Goal: Obtain resource: Download file/media

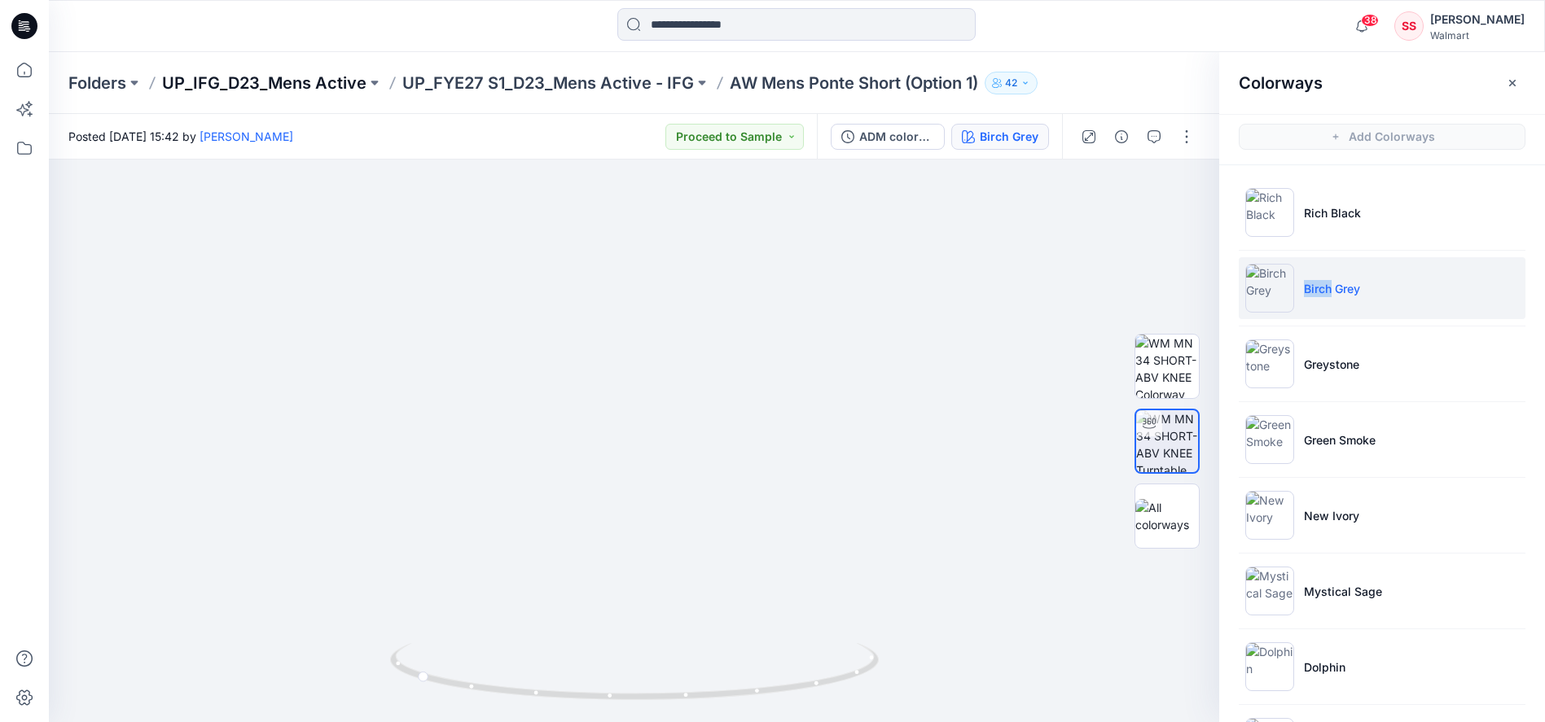
click at [296, 81] on p "UP_IFG_D23_Mens Active" at bounding box center [264, 83] width 204 height 23
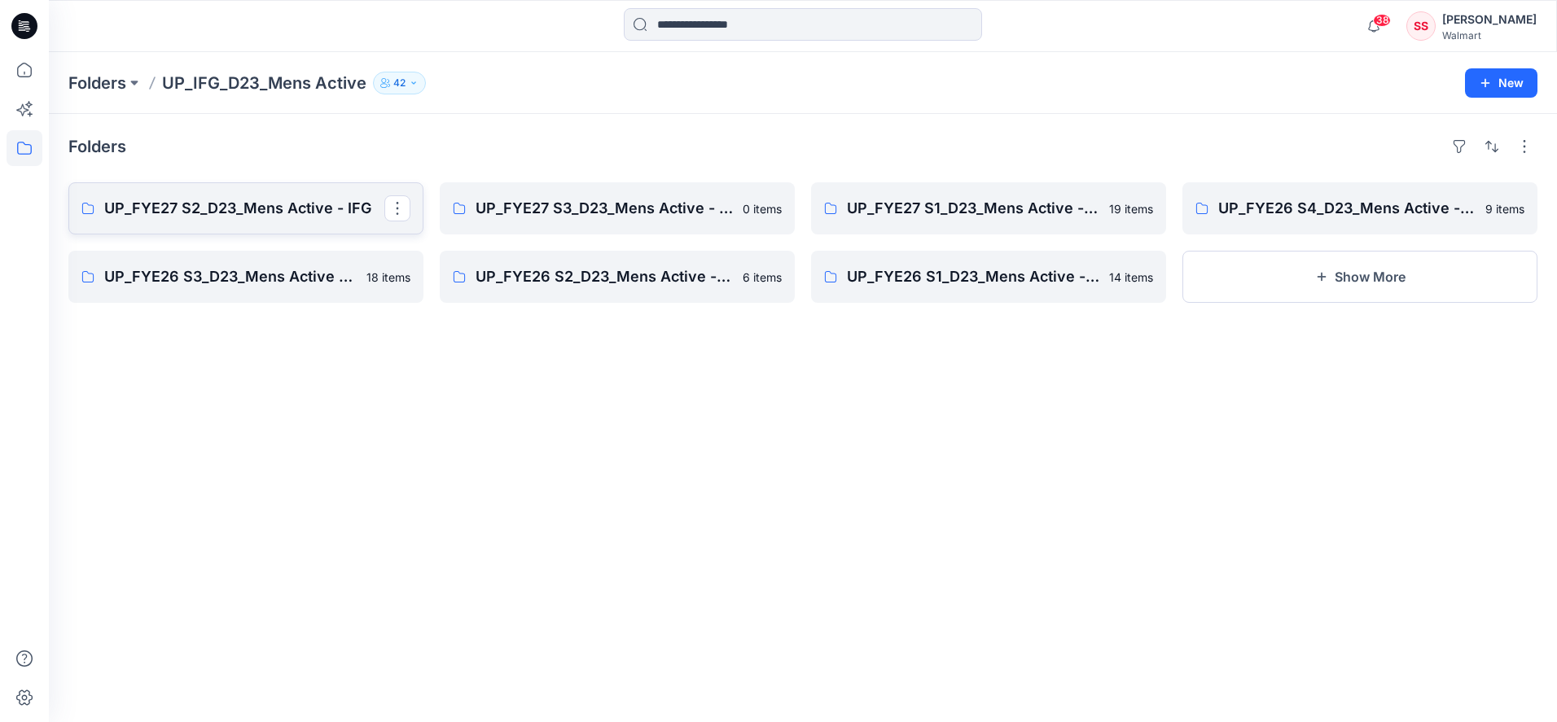
click at [288, 213] on p "UP_FYE27 S2_D23_Mens Active - IFG" at bounding box center [244, 208] width 280 height 23
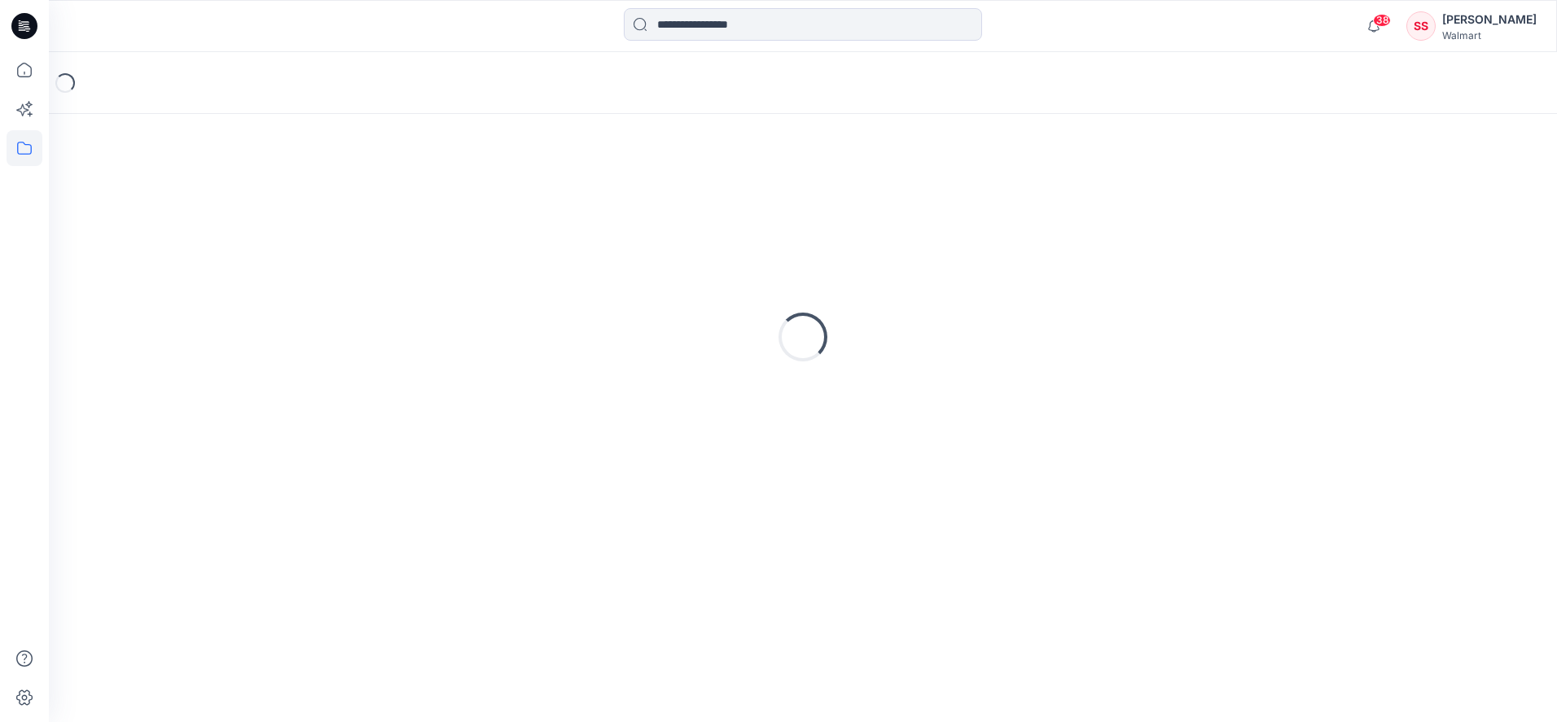
click at [288, 213] on div "Loading..." at bounding box center [802, 337] width 1469 height 407
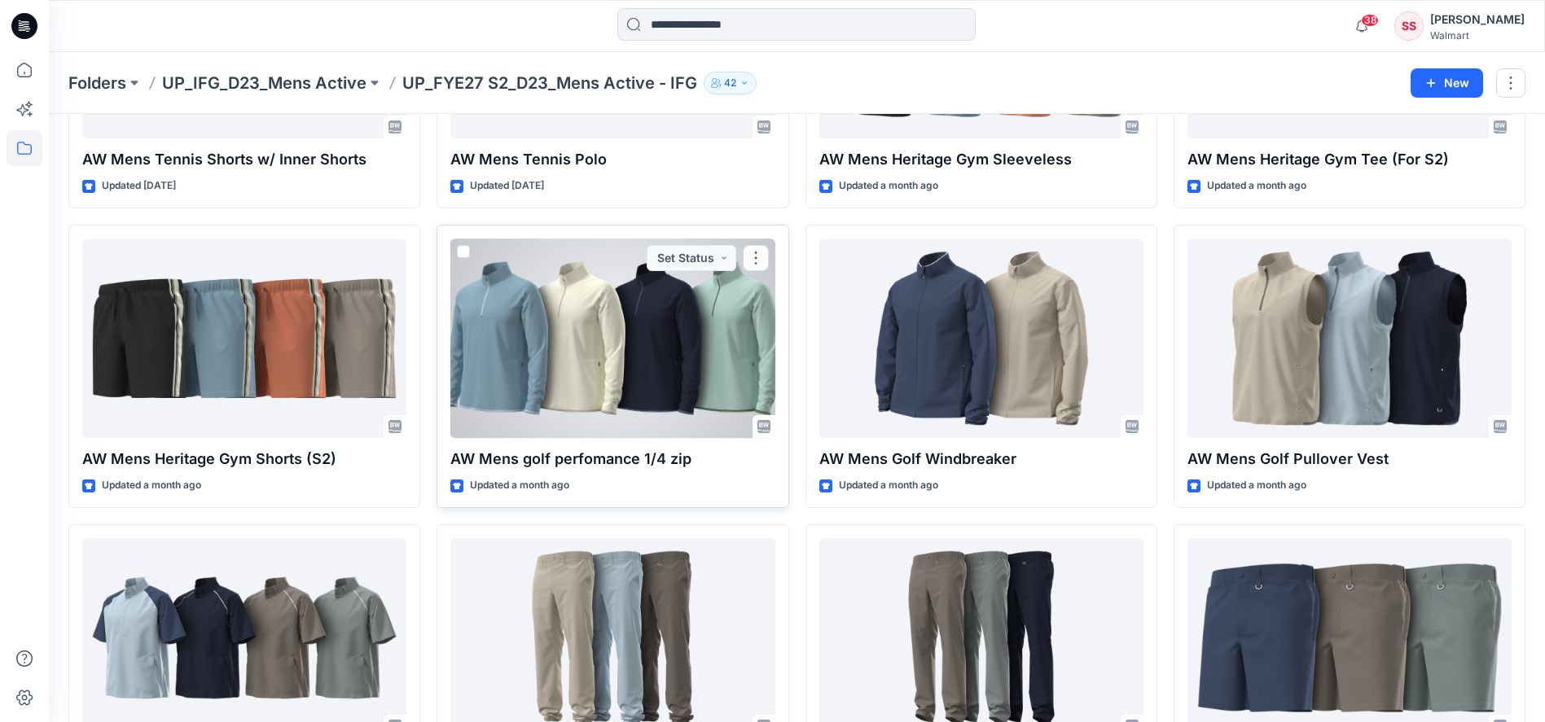
scroll to position [268, 0]
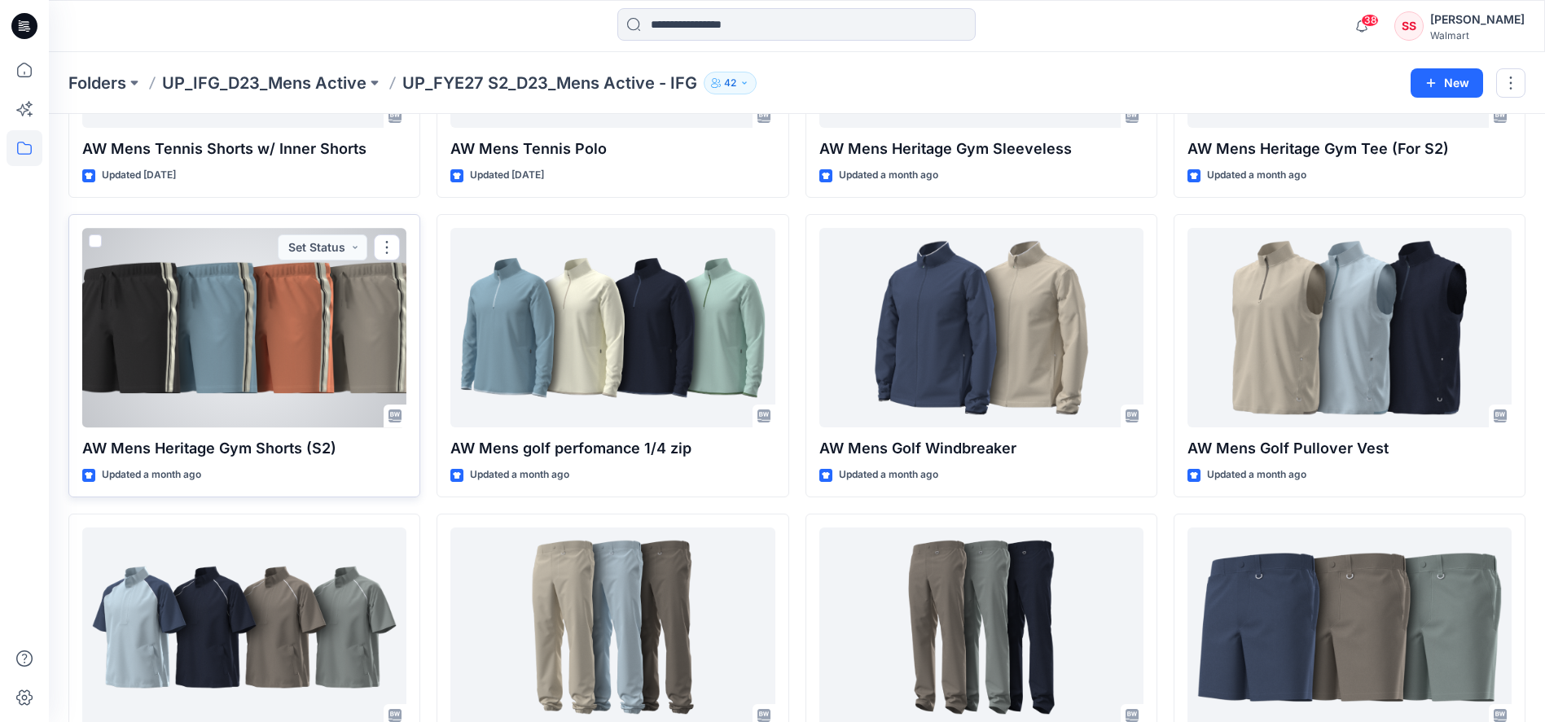
click at [310, 316] on div at bounding box center [244, 328] width 324 height 200
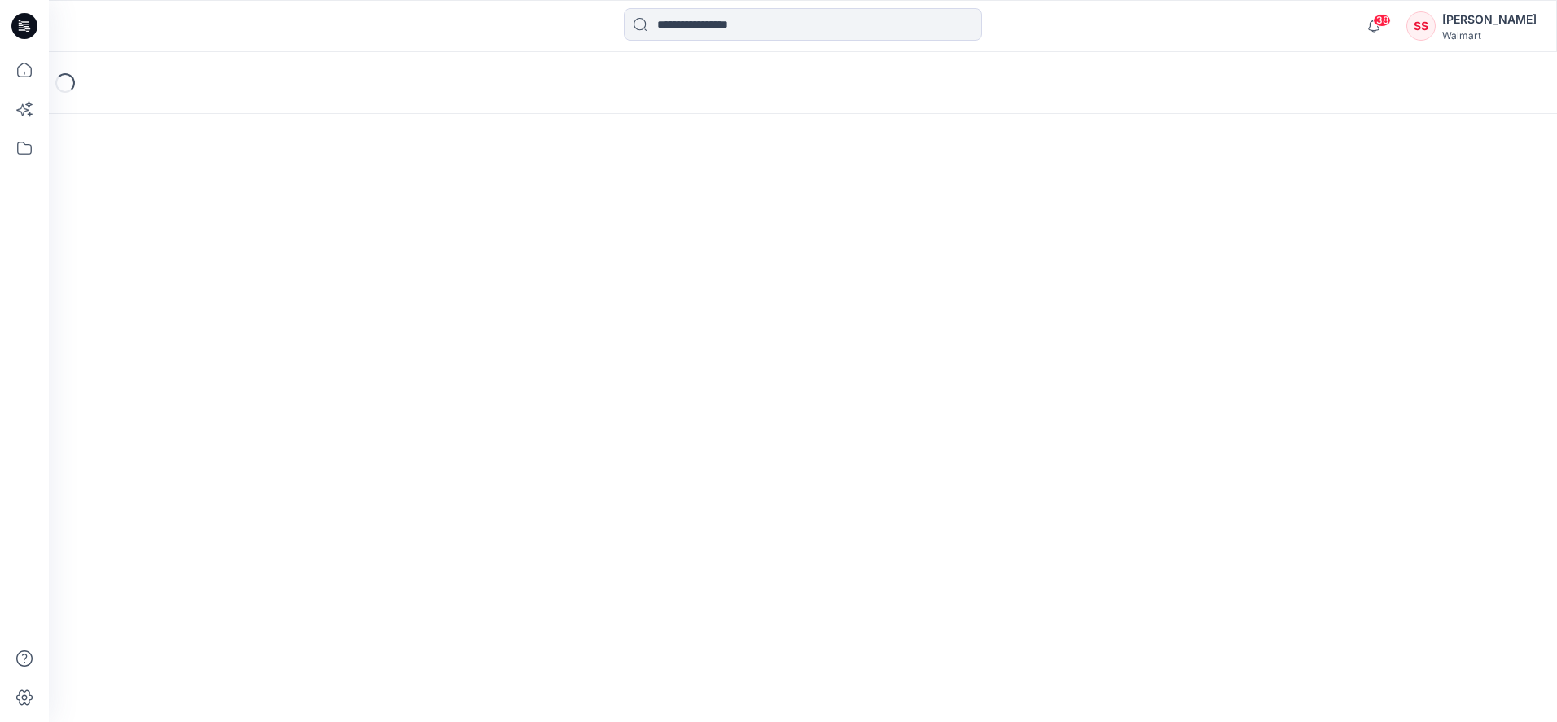
click at [311, 316] on div "Loading..." at bounding box center [803, 387] width 1508 height 670
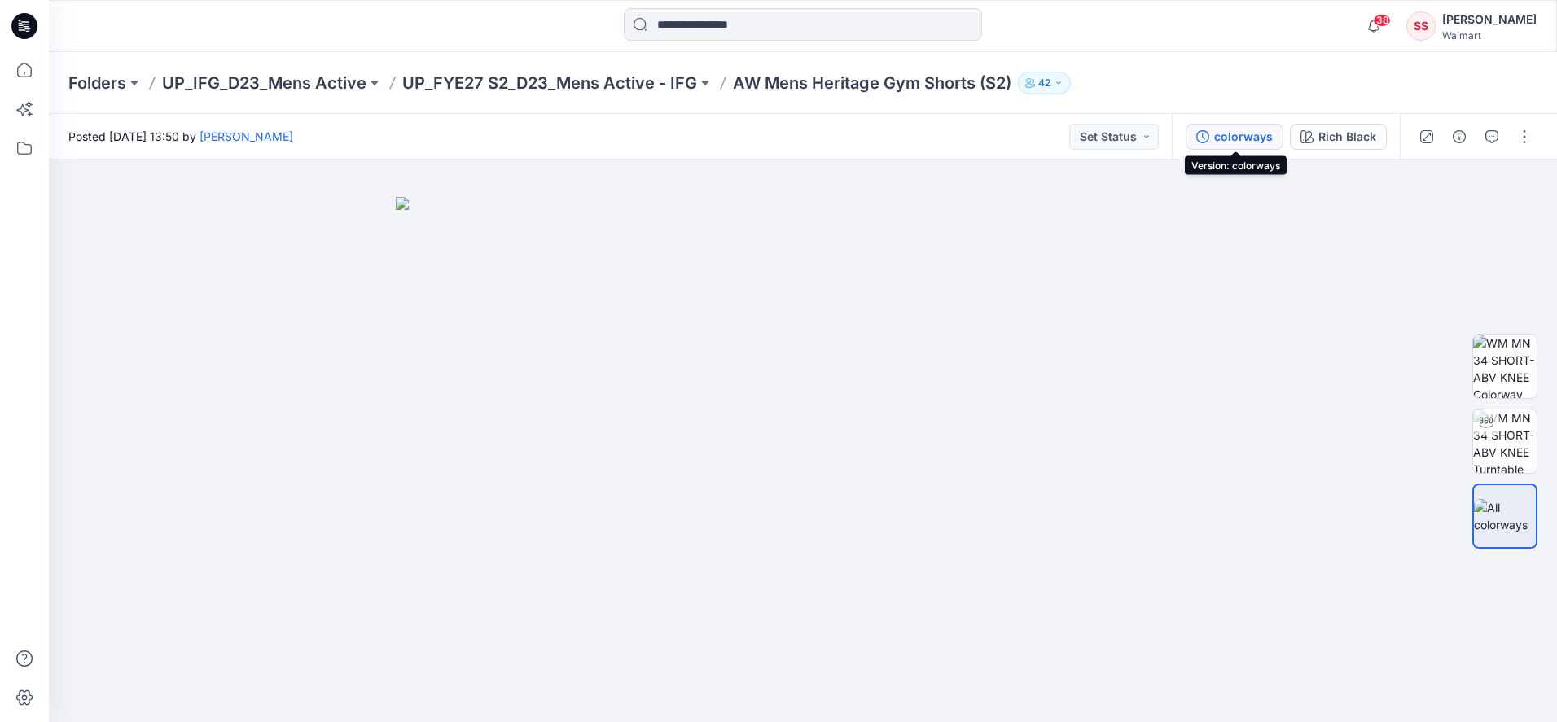
click at [1247, 138] on div "colorways" at bounding box center [1243, 137] width 59 height 18
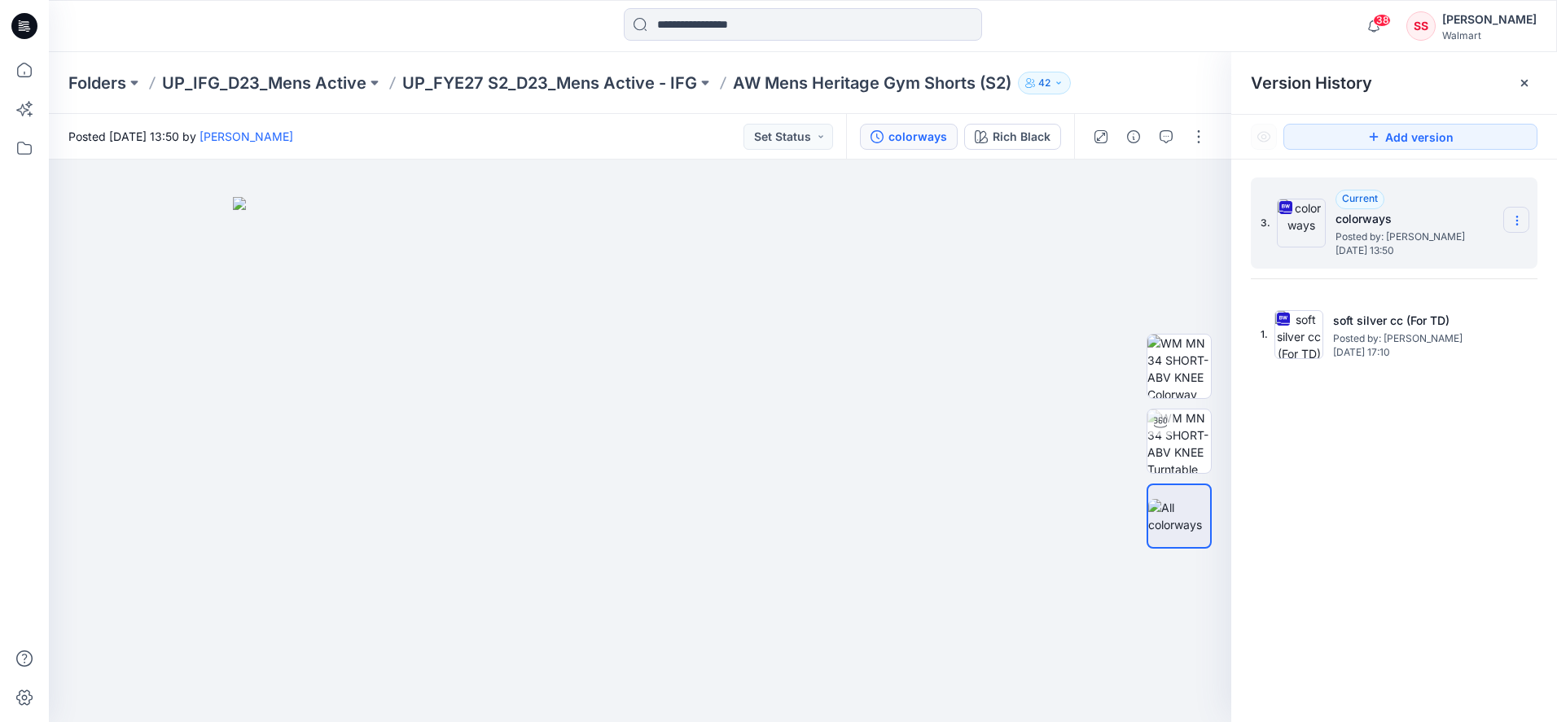
click at [1508, 219] on section at bounding box center [1517, 220] width 26 height 26
click at [1469, 247] on span "Download Source BW File" at bounding box center [1435, 253] width 137 height 20
click at [28, 75] on icon at bounding box center [25, 70] width 36 height 36
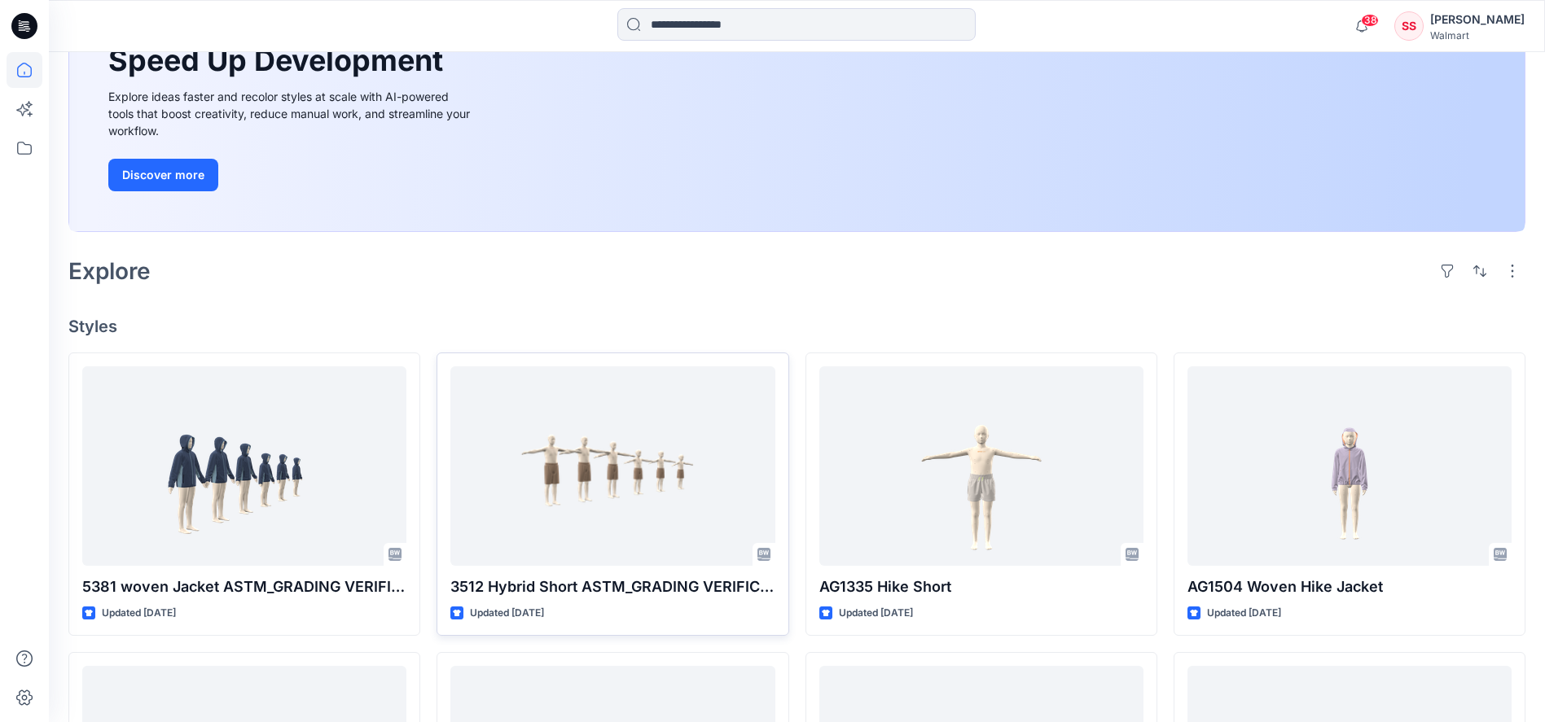
scroll to position [211, 0]
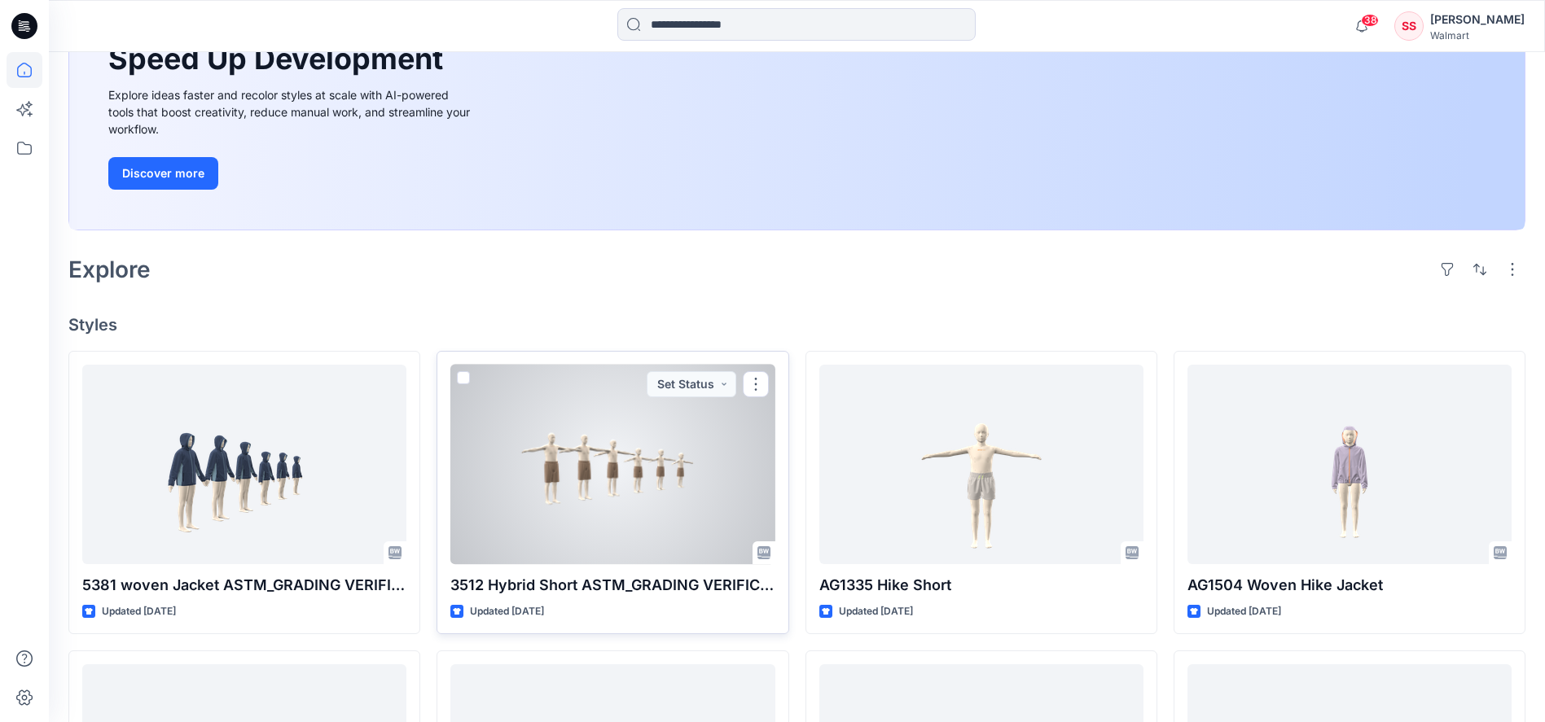
click at [577, 538] on div at bounding box center [612, 465] width 324 height 200
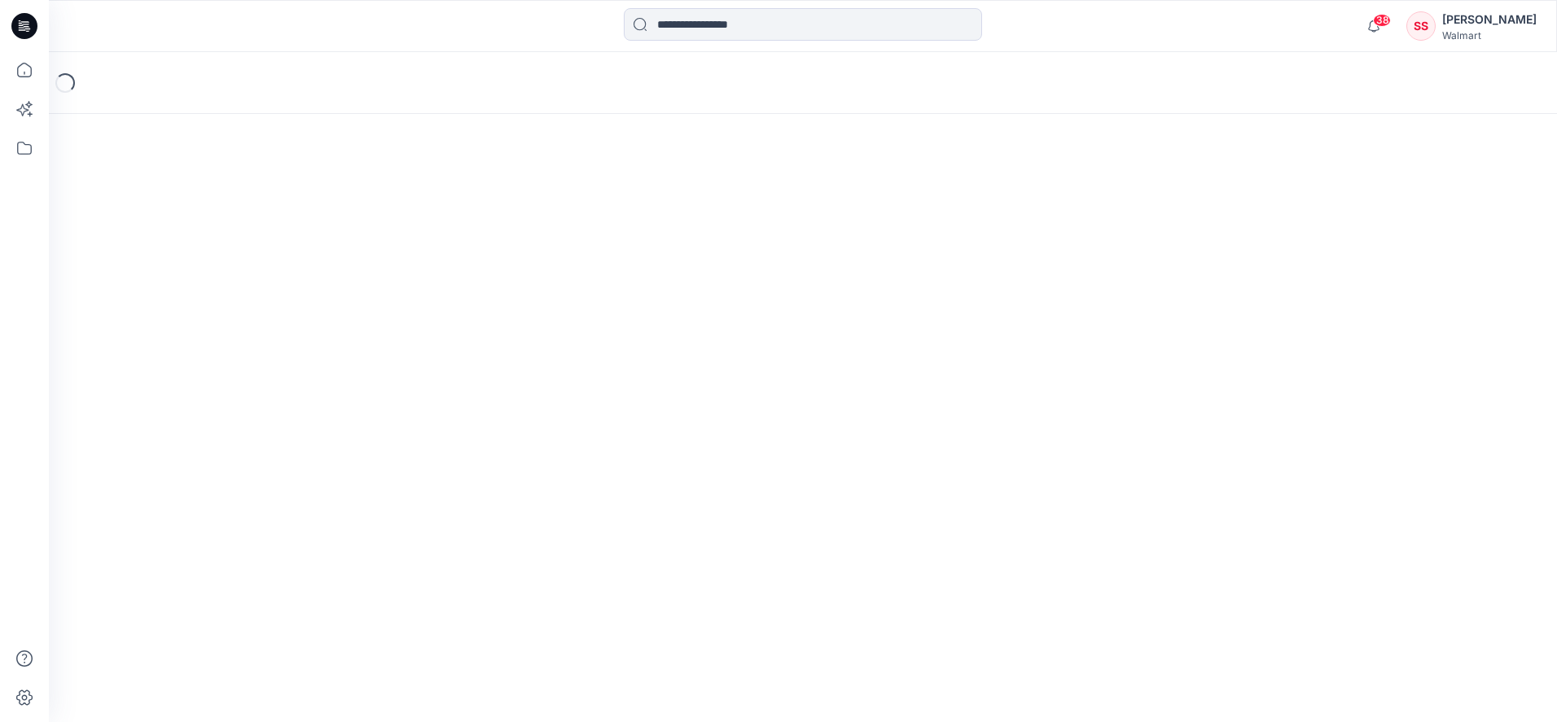
click at [580, 538] on div "Loading..." at bounding box center [803, 387] width 1508 height 670
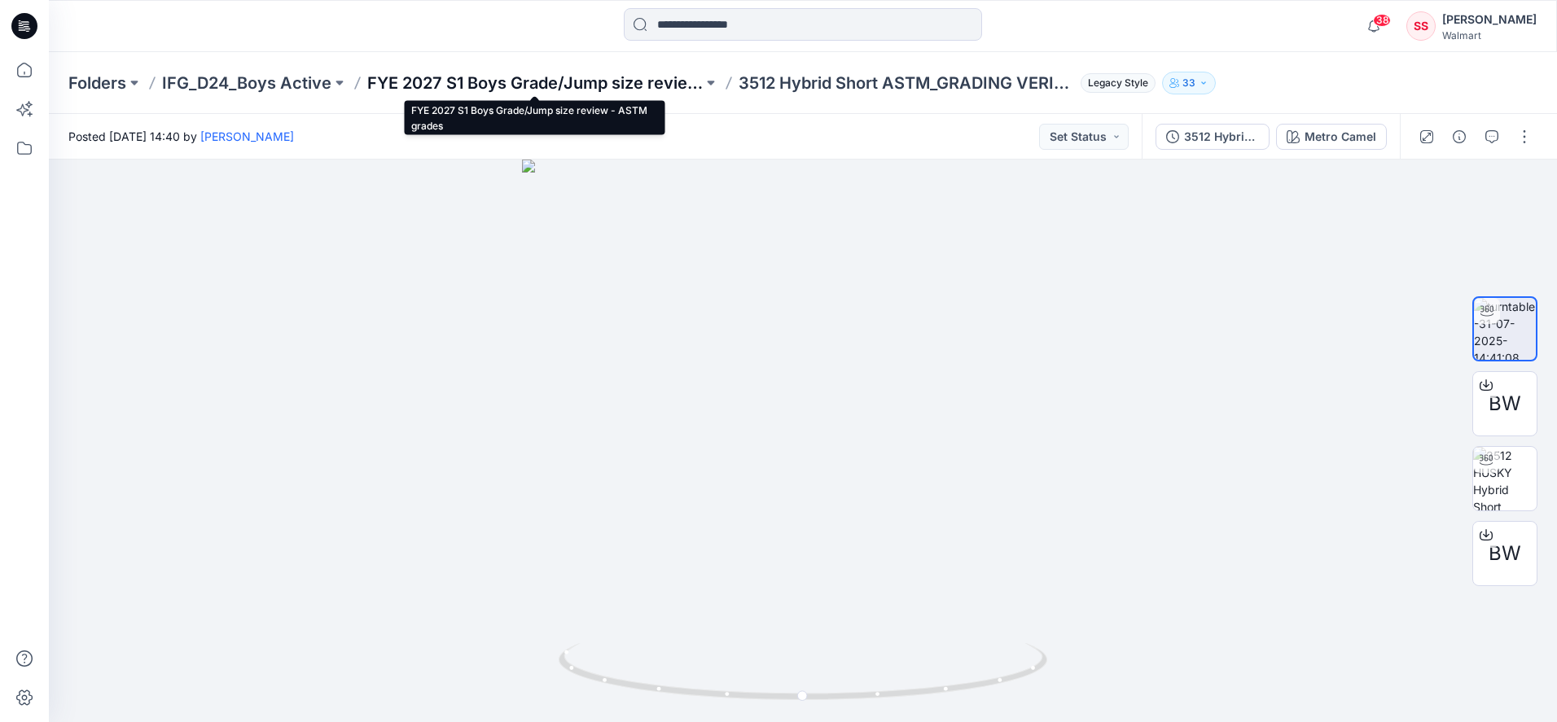
click at [479, 88] on p "FYE 2027 S1 Boys Grade/Jump size review - ASTM grades" at bounding box center [535, 83] width 336 height 23
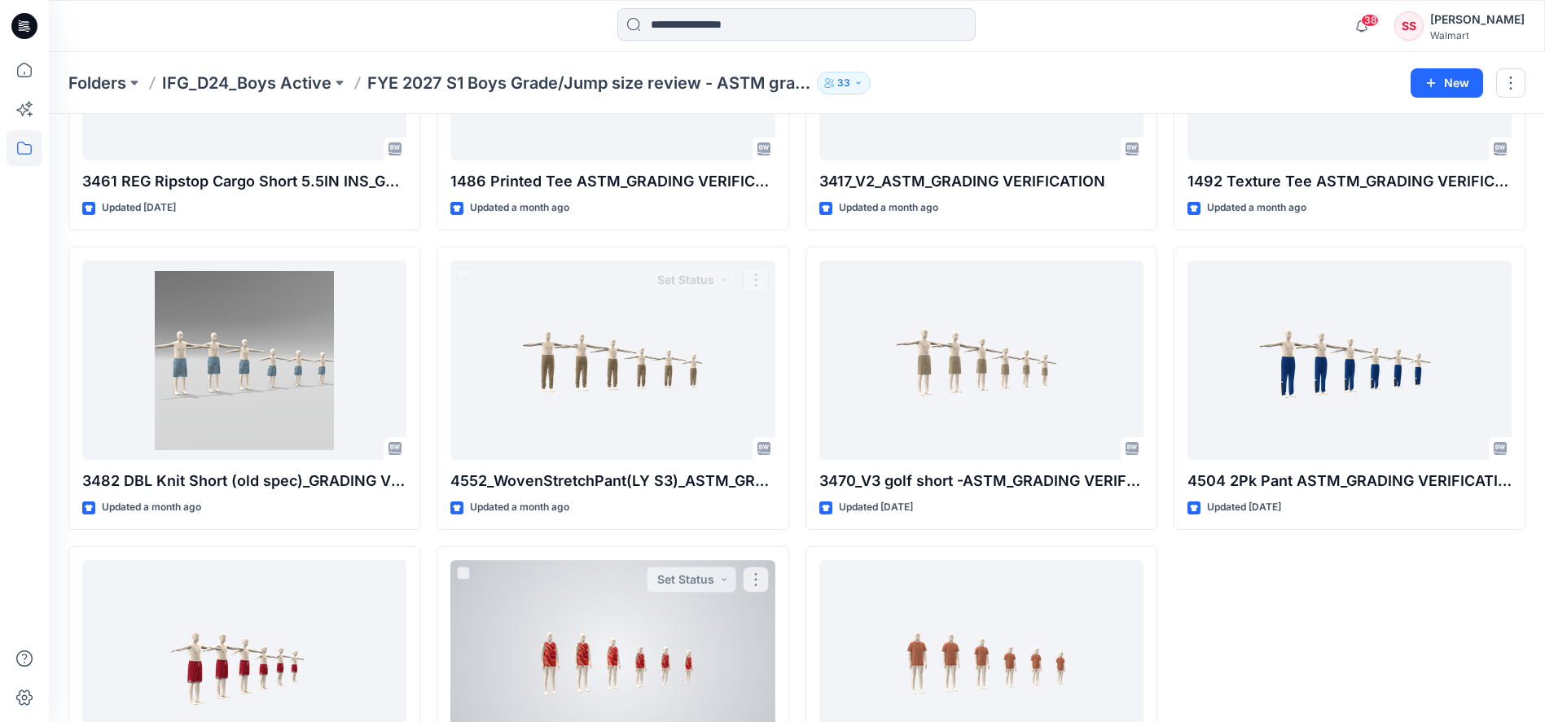
scroll to position [662, 0]
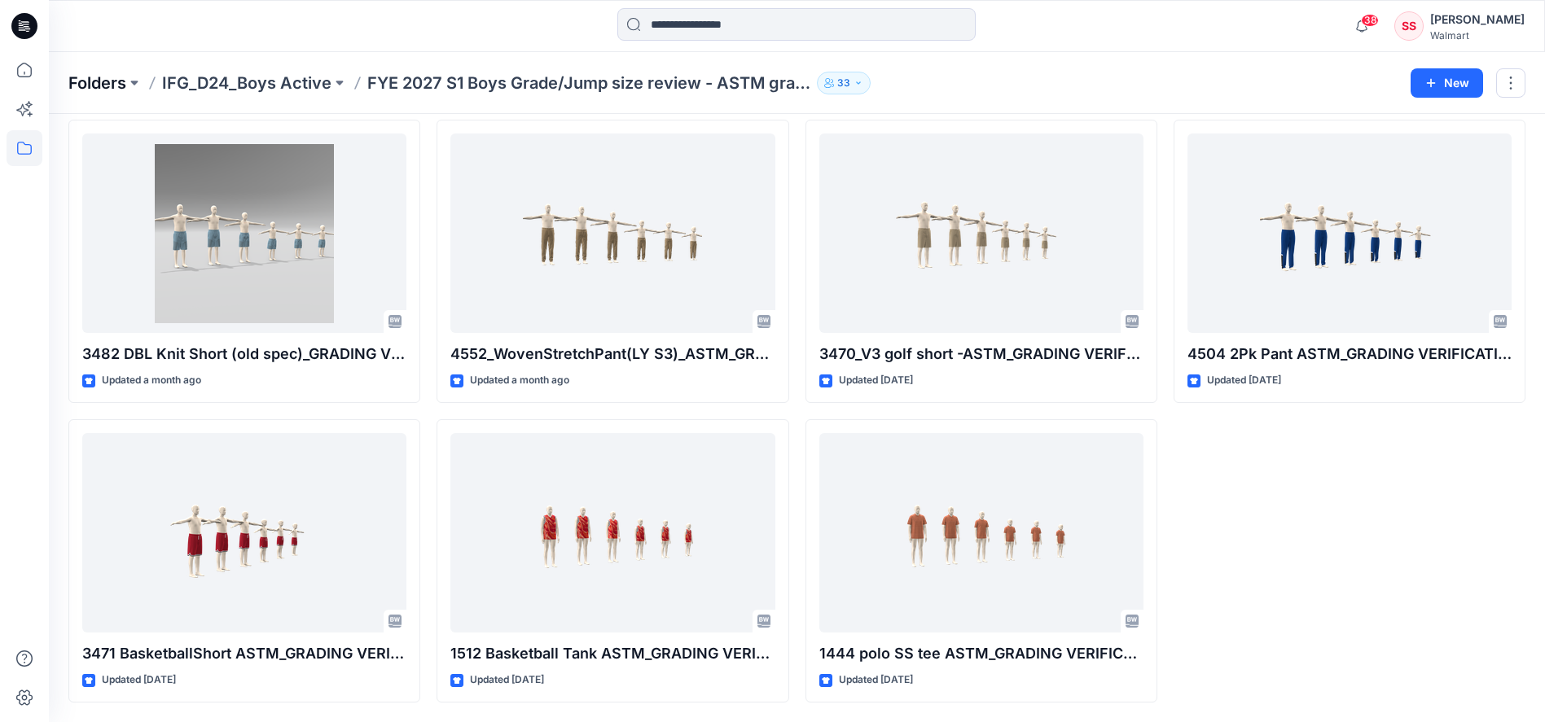
click at [99, 86] on p "Folders" at bounding box center [97, 83] width 58 height 23
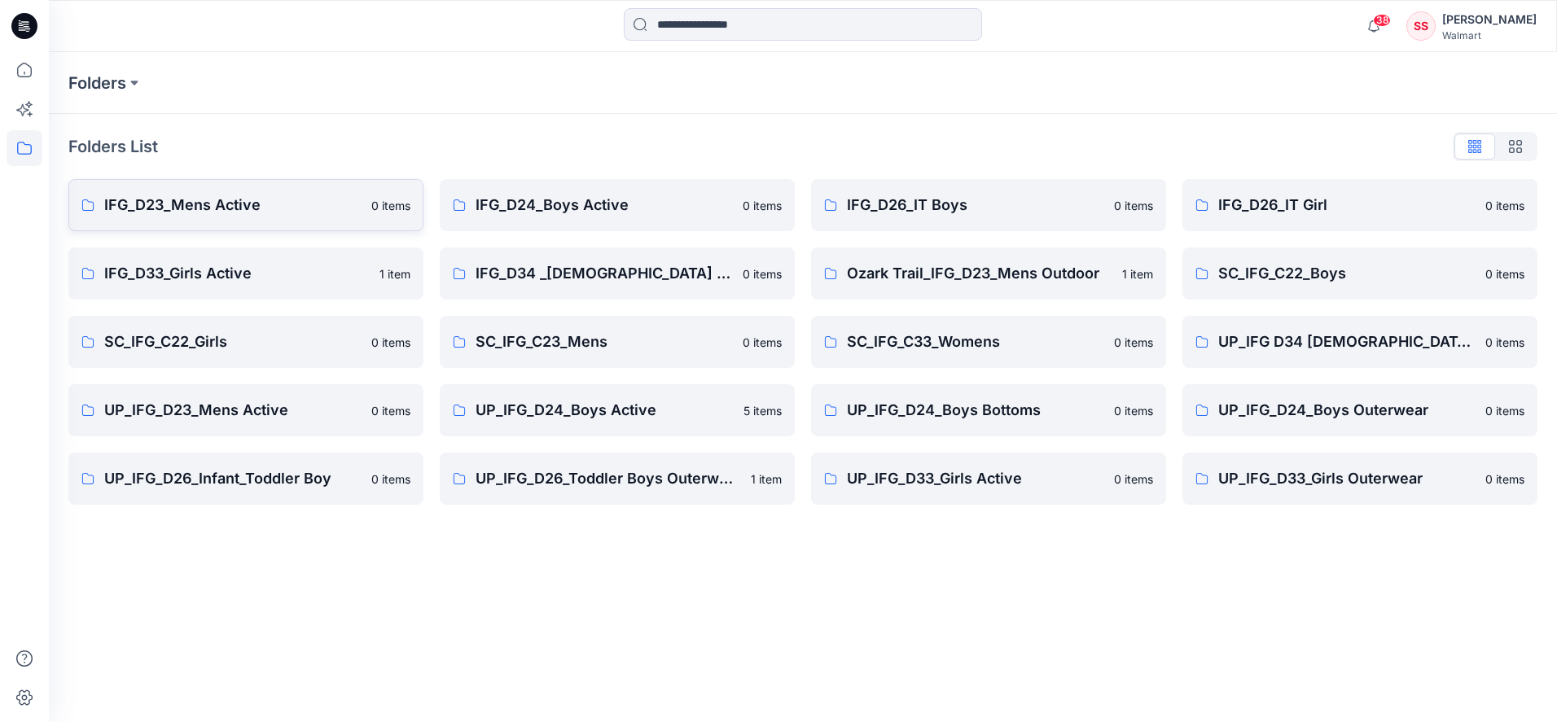
click at [222, 206] on p "IFG_D23_Mens Active" at bounding box center [232, 205] width 257 height 23
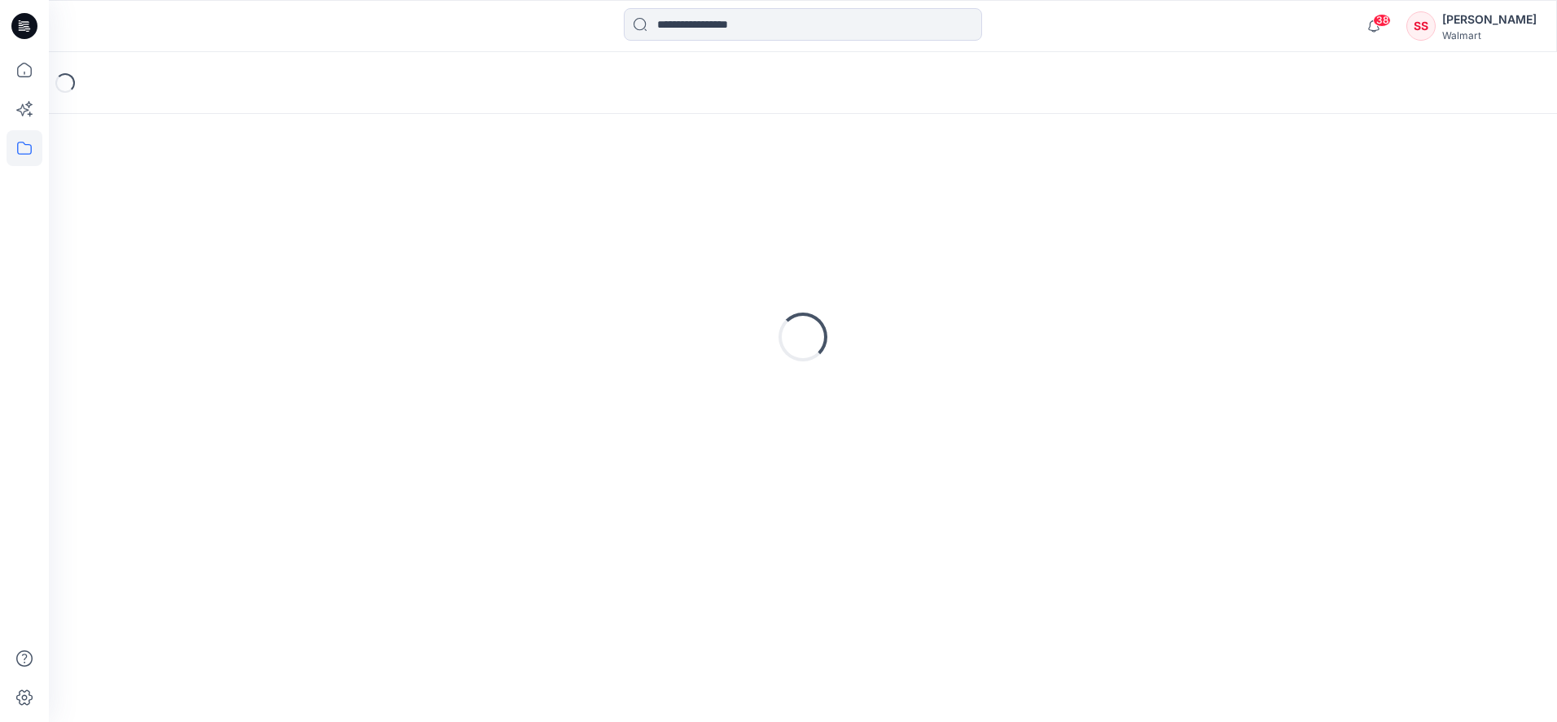
click at [222, 206] on div "Loading..." at bounding box center [802, 337] width 1469 height 407
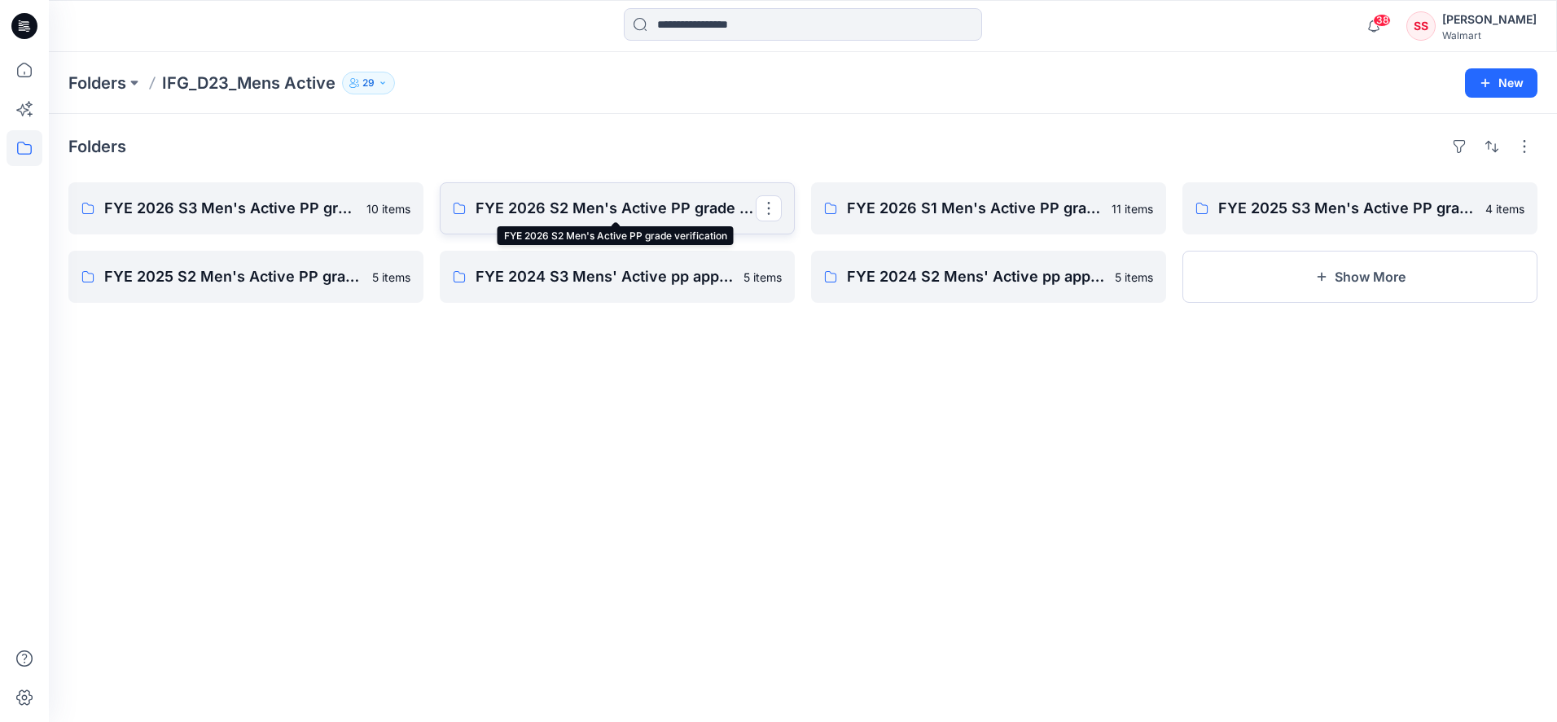
click at [635, 205] on p "FYE 2026 S2 Men's Active PP grade verification" at bounding box center [616, 208] width 280 height 23
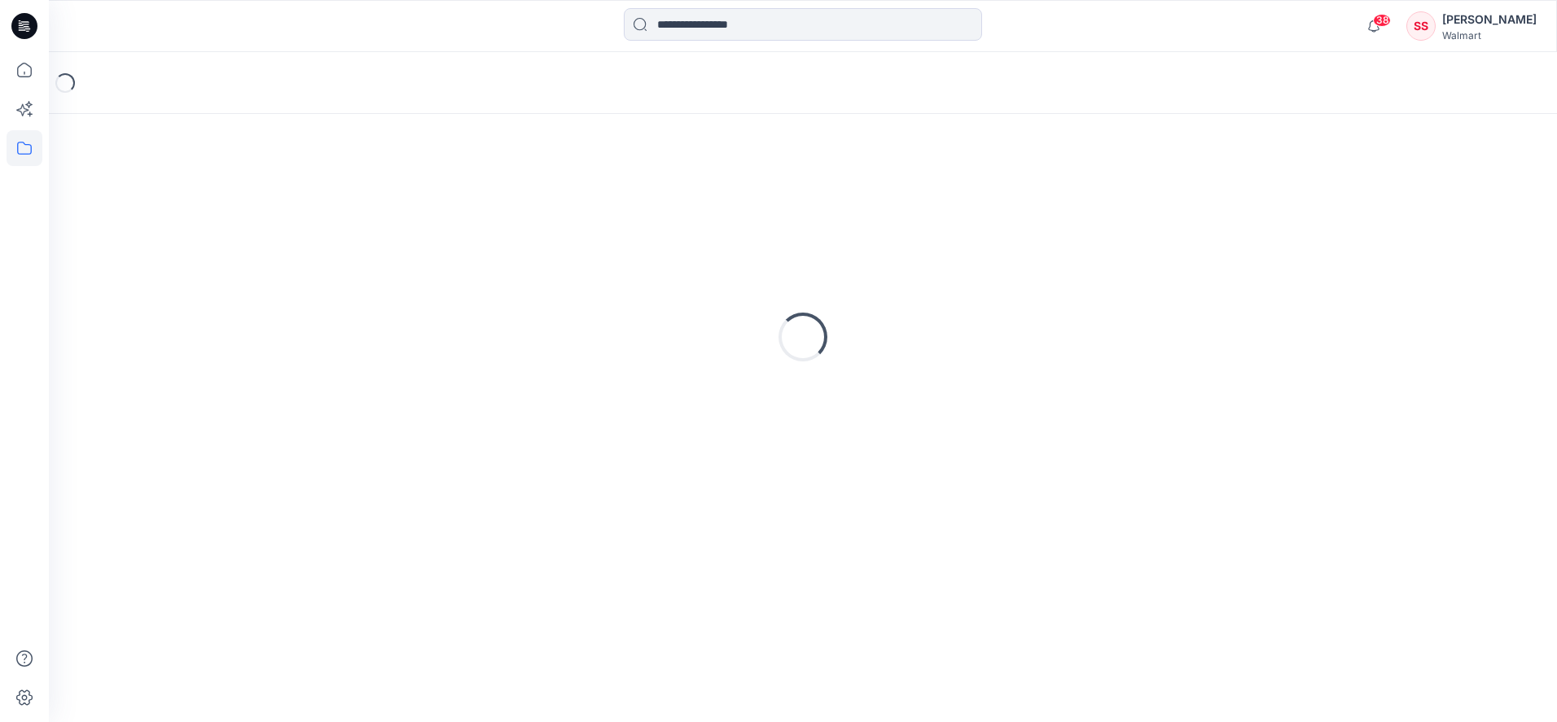
click at [635, 205] on div "Loading..." at bounding box center [802, 337] width 1469 height 407
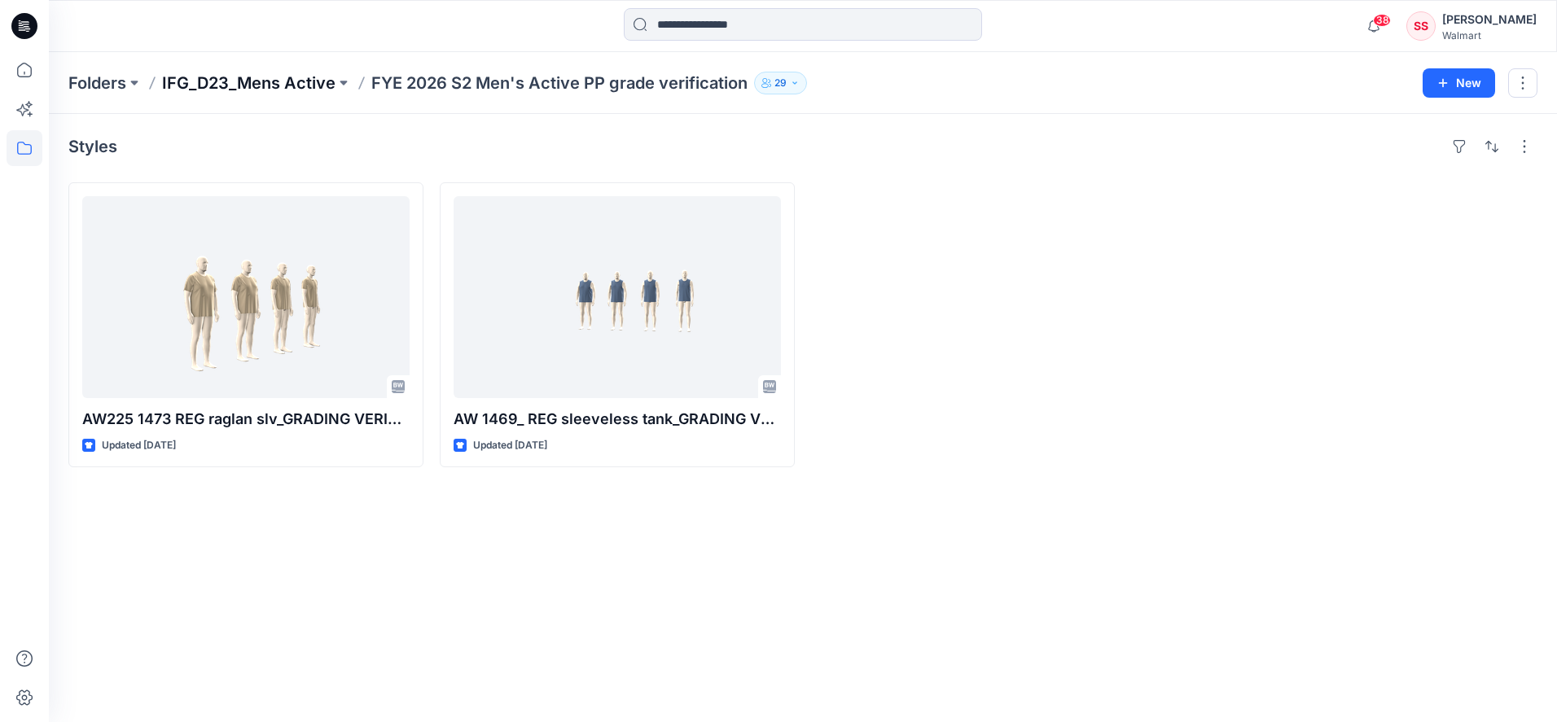
click at [244, 87] on p "IFG_D23_Mens Active" at bounding box center [248, 83] width 173 height 23
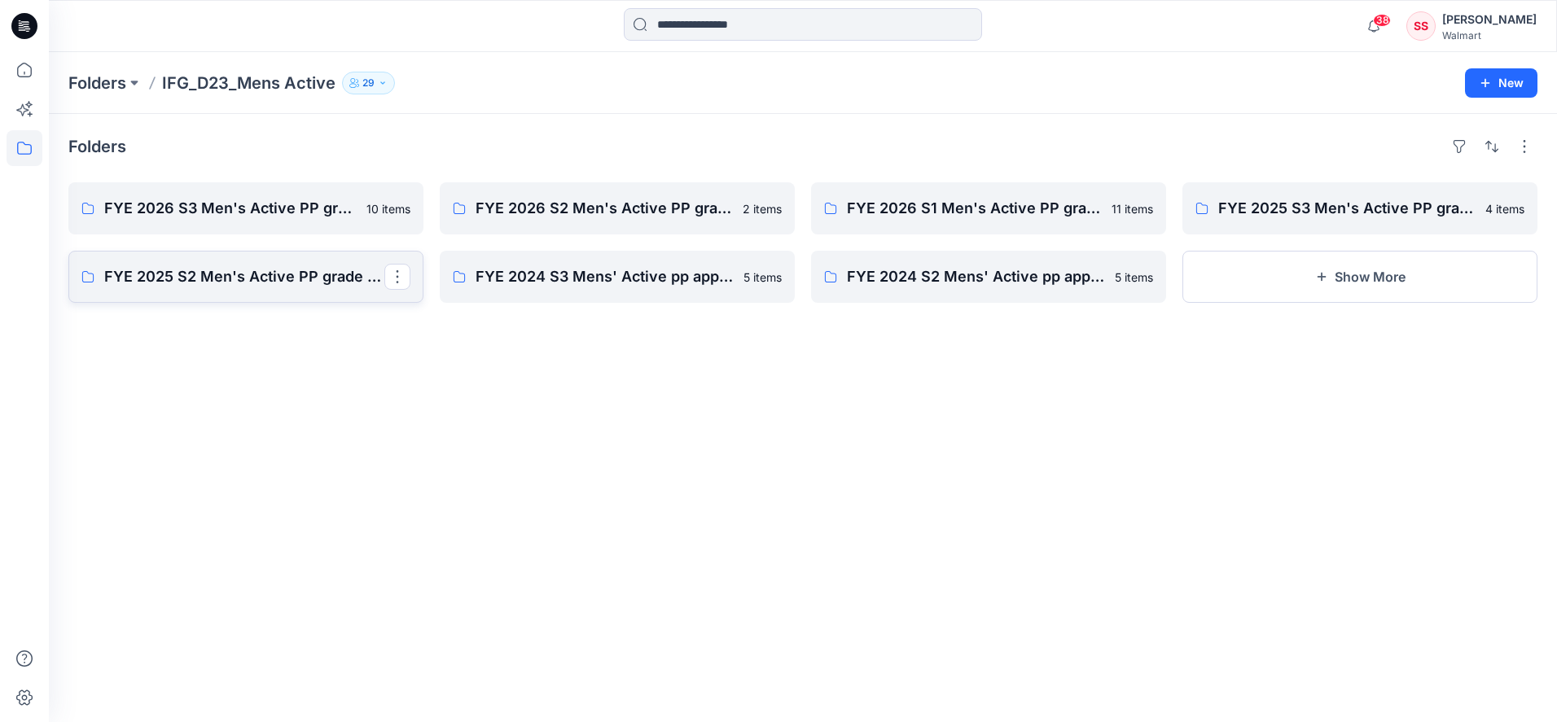
click at [237, 279] on p "FYE 2025 S2 Men's Active PP grade verification" at bounding box center [244, 277] width 280 height 23
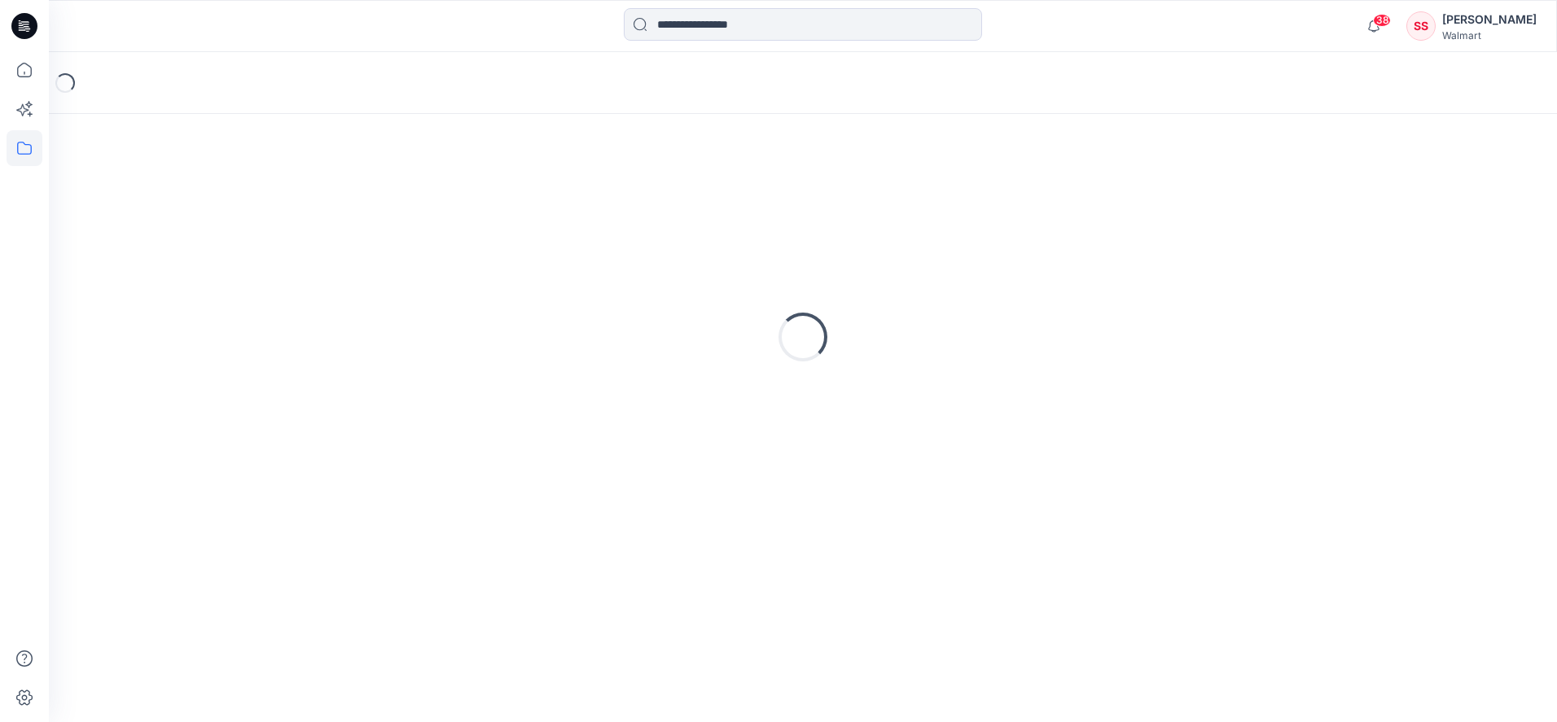
click at [237, 279] on div "Loading..." at bounding box center [802, 337] width 1469 height 407
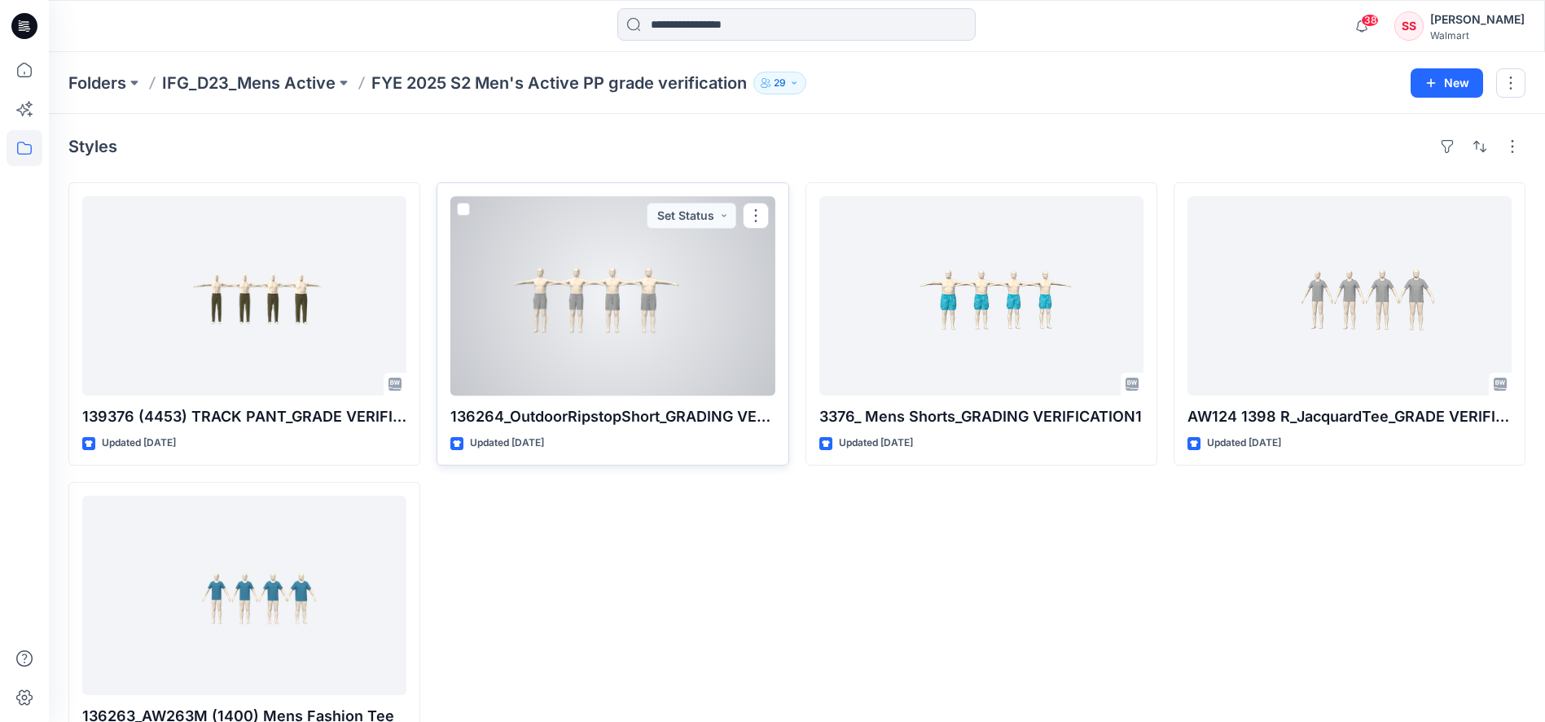
click at [674, 329] on div at bounding box center [612, 296] width 324 height 200
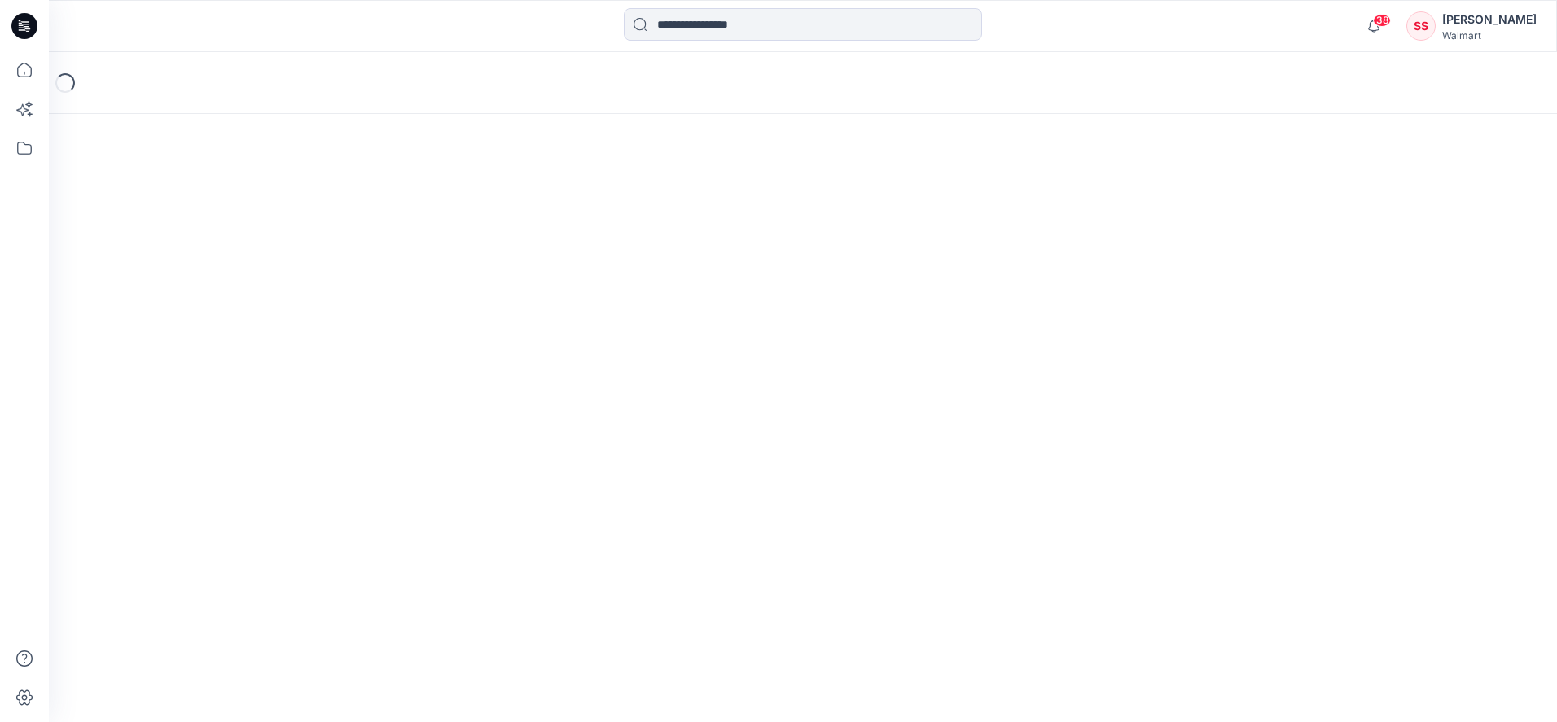
click at [676, 331] on div "Loading..." at bounding box center [803, 387] width 1508 height 670
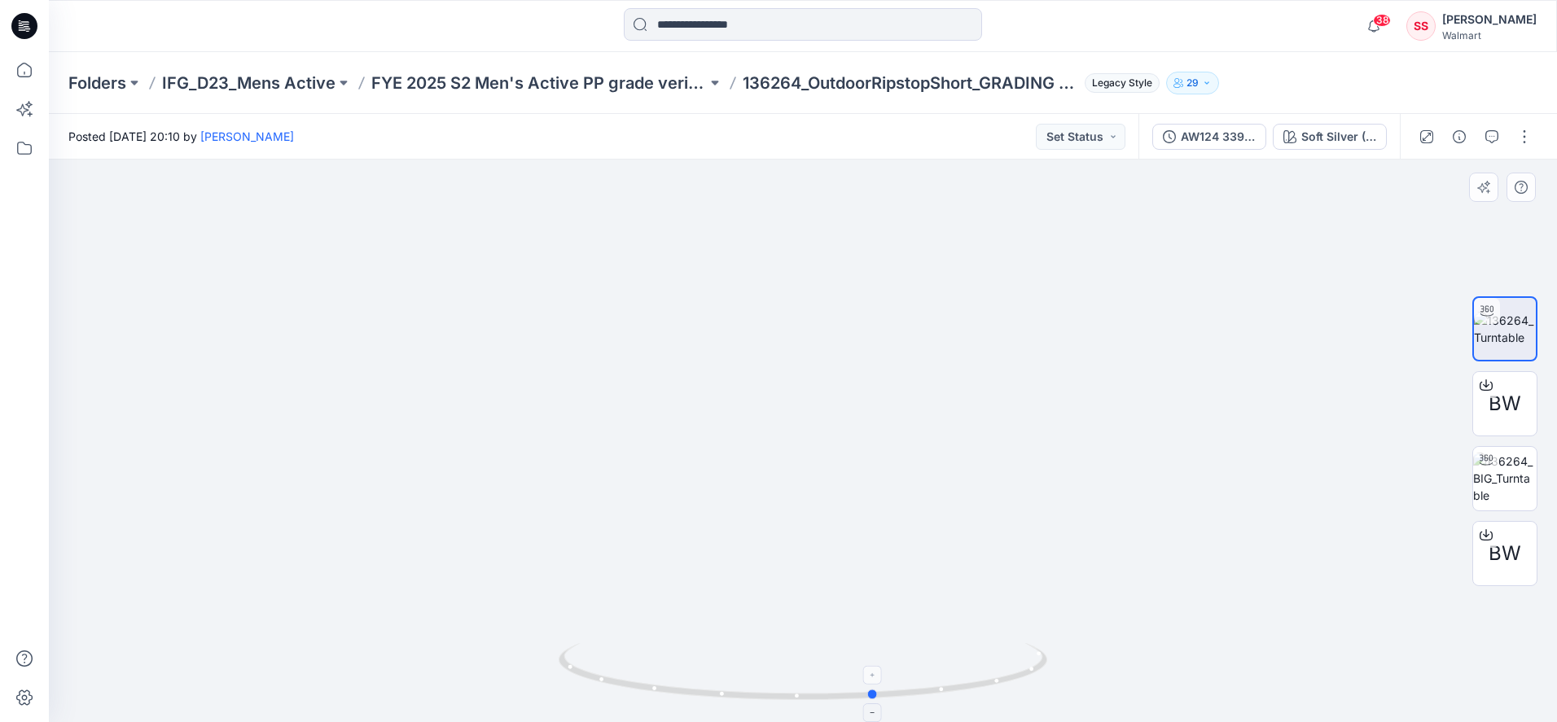
drag, startPoint x: 655, startPoint y: 688, endPoint x: 1091, endPoint y: 595, distance: 445.7
click at [722, 663] on icon at bounding box center [805, 673] width 493 height 61
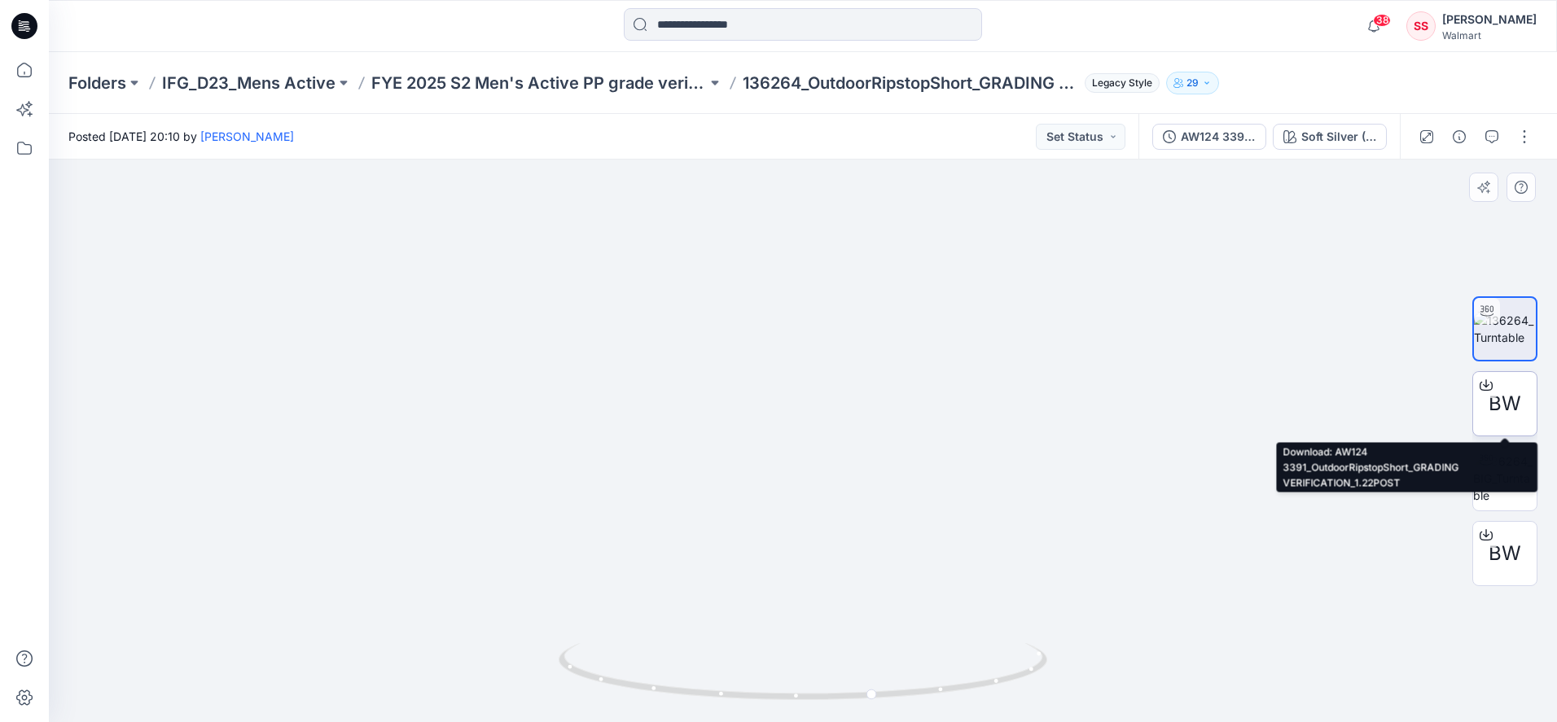
click at [1489, 382] on icon at bounding box center [1486, 385] width 13 height 13
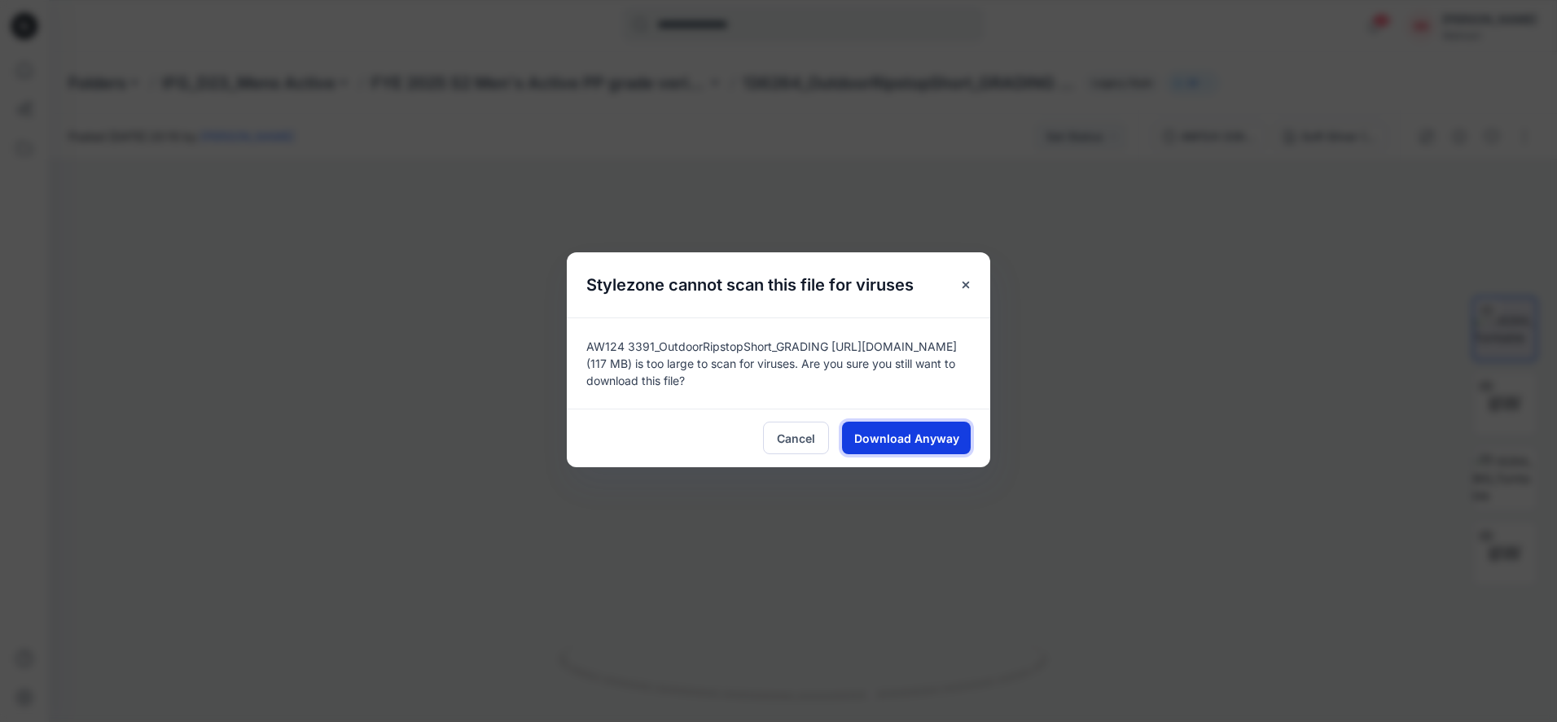
click at [912, 433] on span "Download Anyway" at bounding box center [906, 438] width 105 height 17
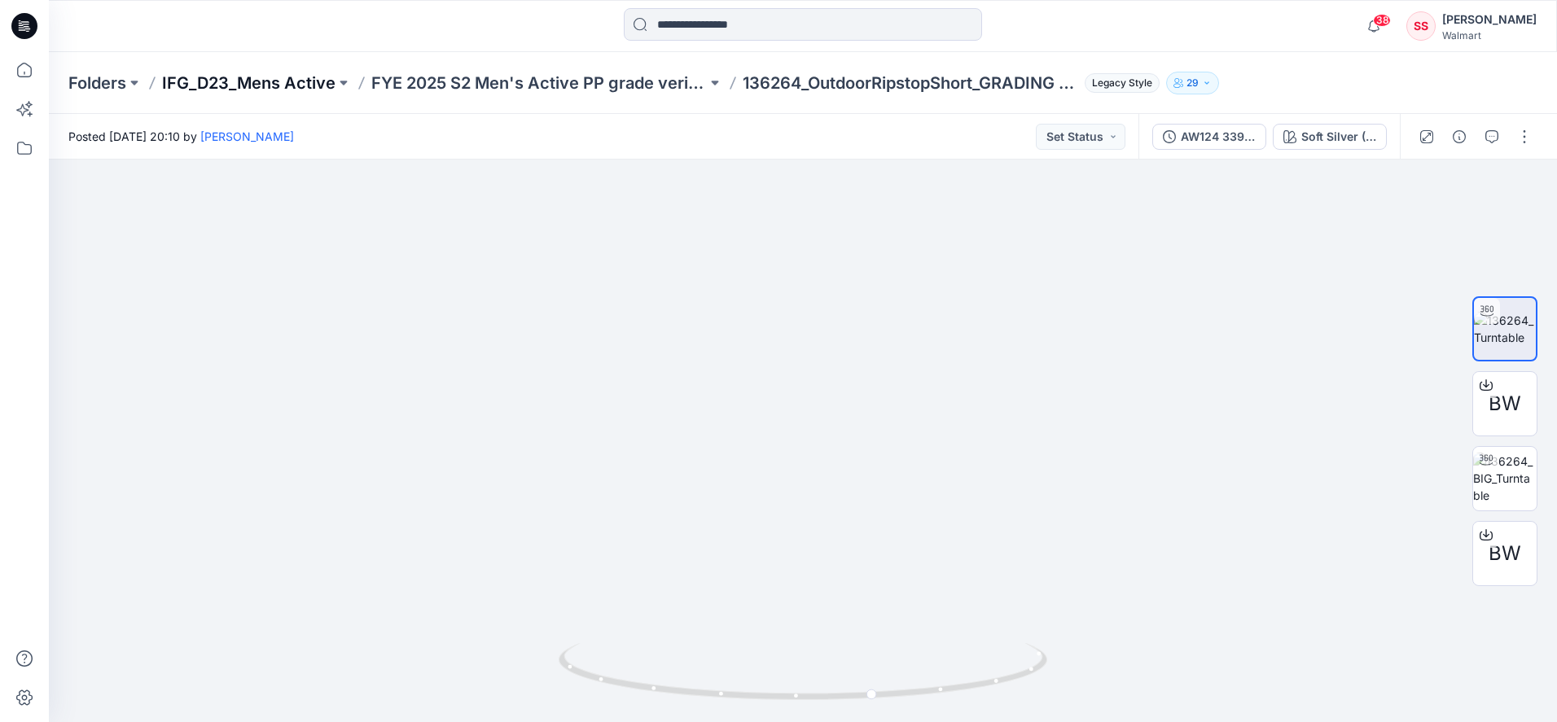
click at [303, 86] on p "IFG_D23_Mens Active" at bounding box center [248, 83] width 173 height 23
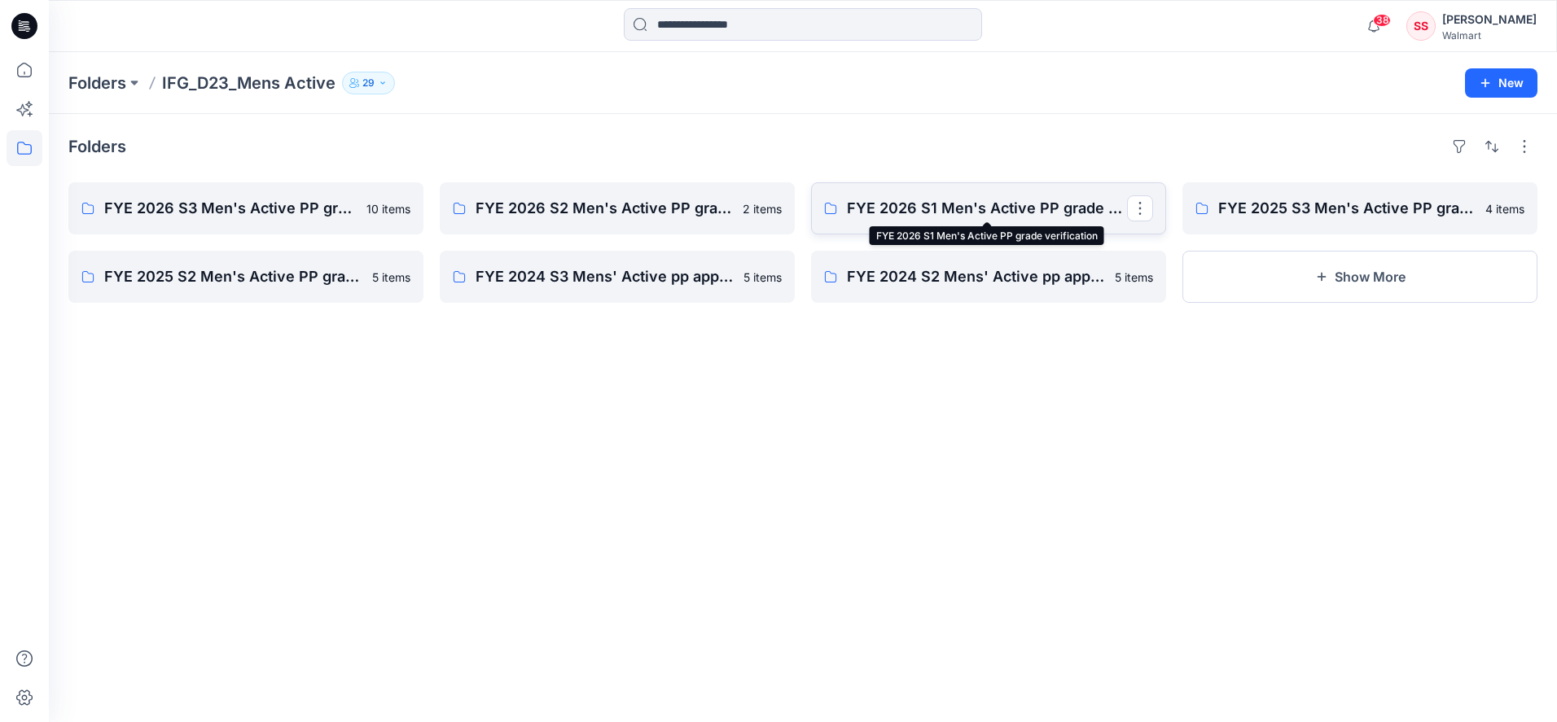
click at [951, 204] on p "FYE 2026 S1 Men's Active PP grade verification" at bounding box center [987, 208] width 280 height 23
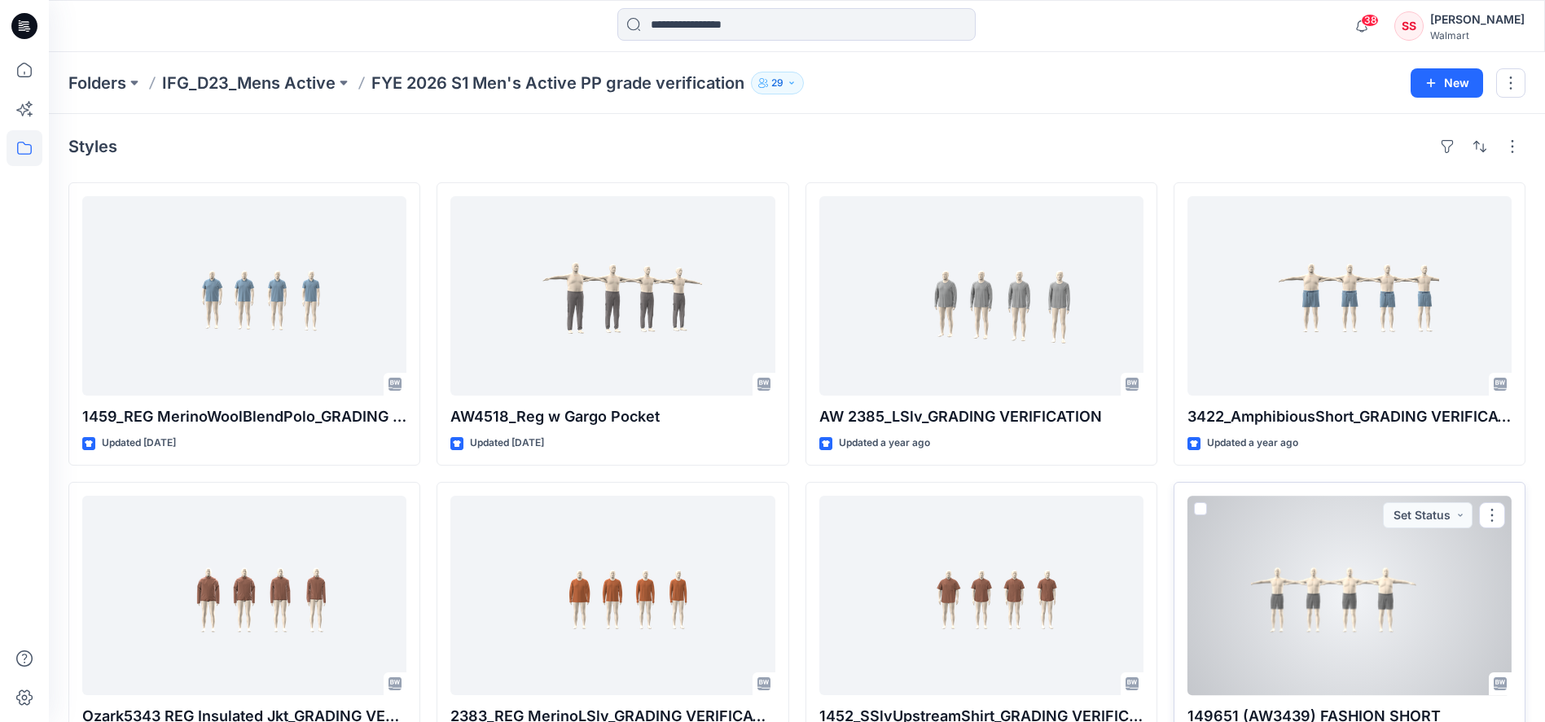
click at [1357, 562] on div at bounding box center [1350, 596] width 324 height 200
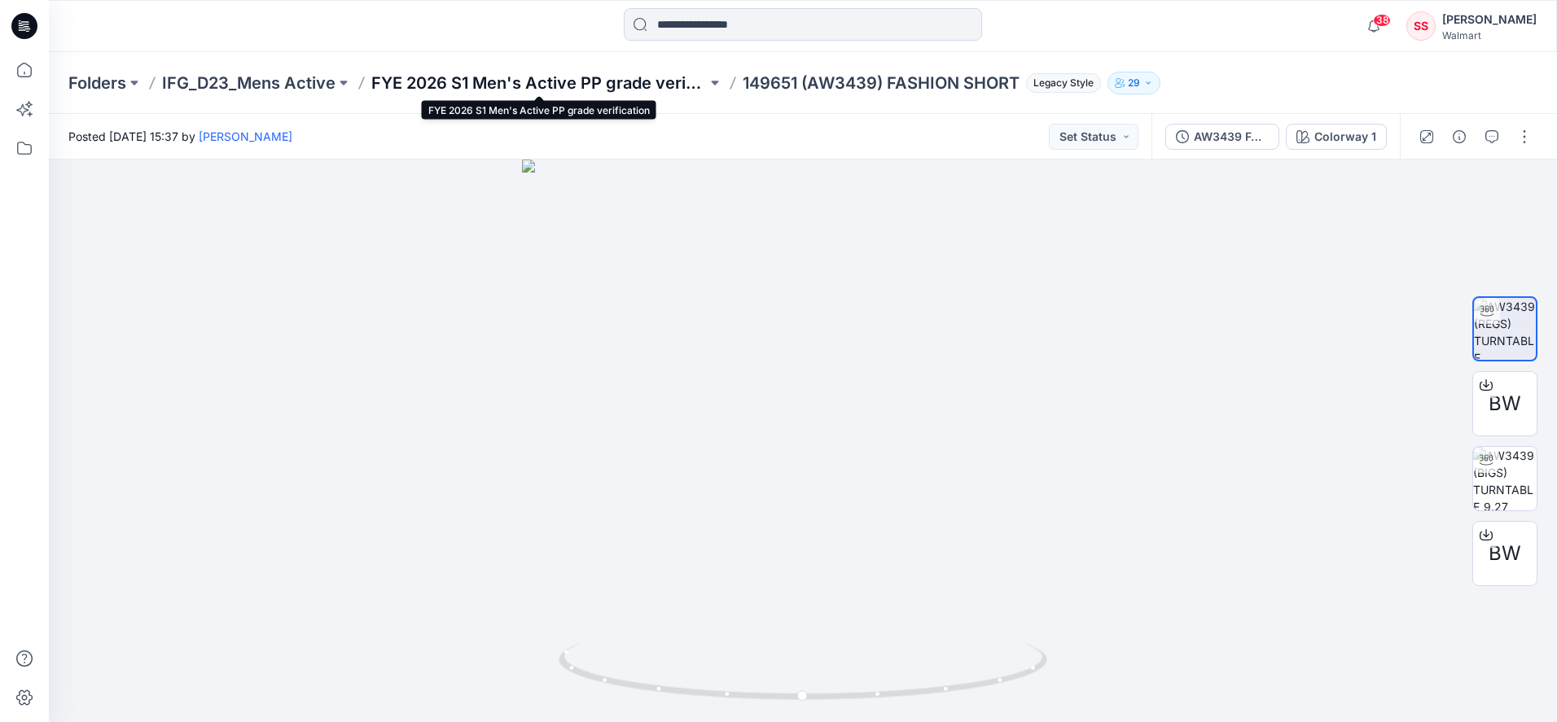
click at [529, 72] on p "FYE 2026 S1 Men's Active PP grade verification" at bounding box center [539, 83] width 336 height 23
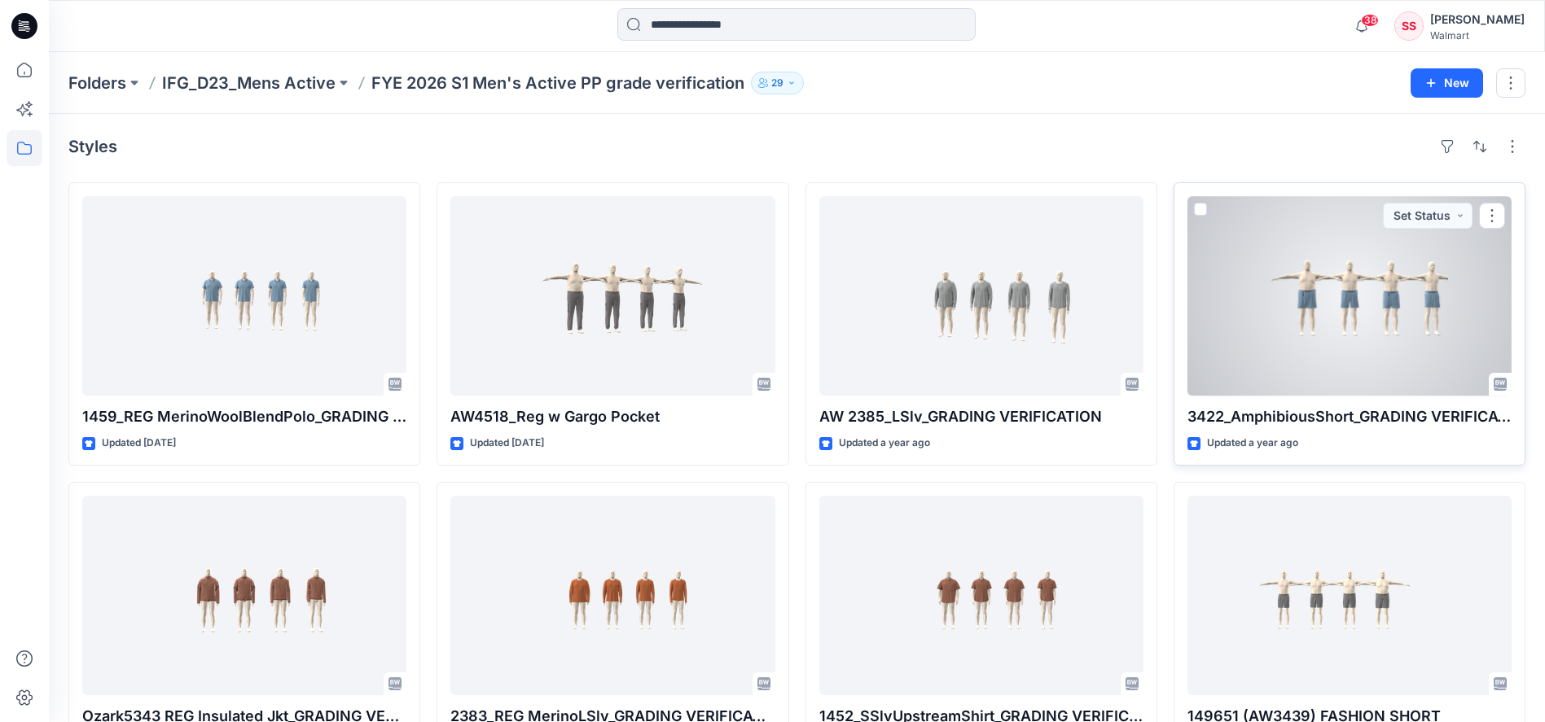
click at [1347, 264] on div at bounding box center [1350, 296] width 324 height 200
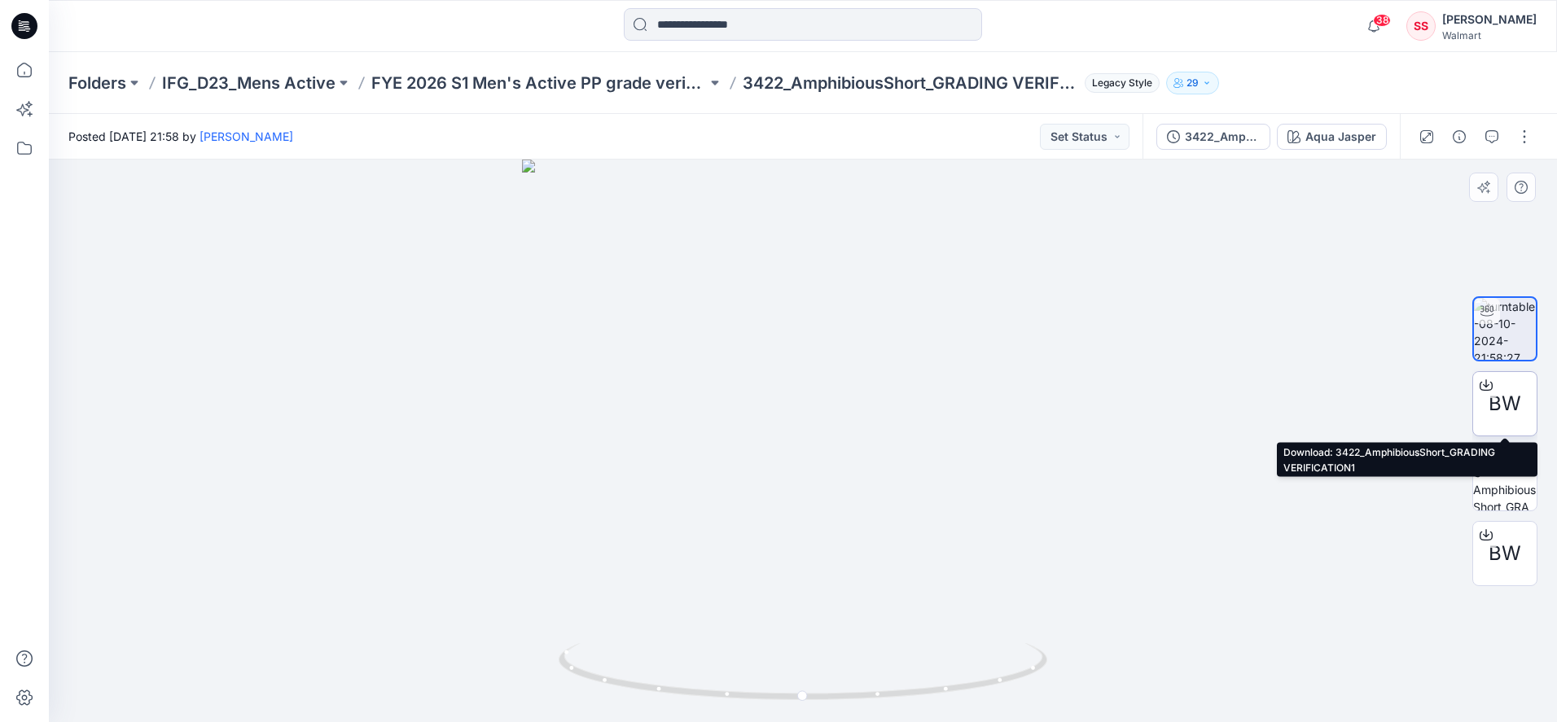
click at [1486, 387] on icon at bounding box center [1486, 385] width 13 height 13
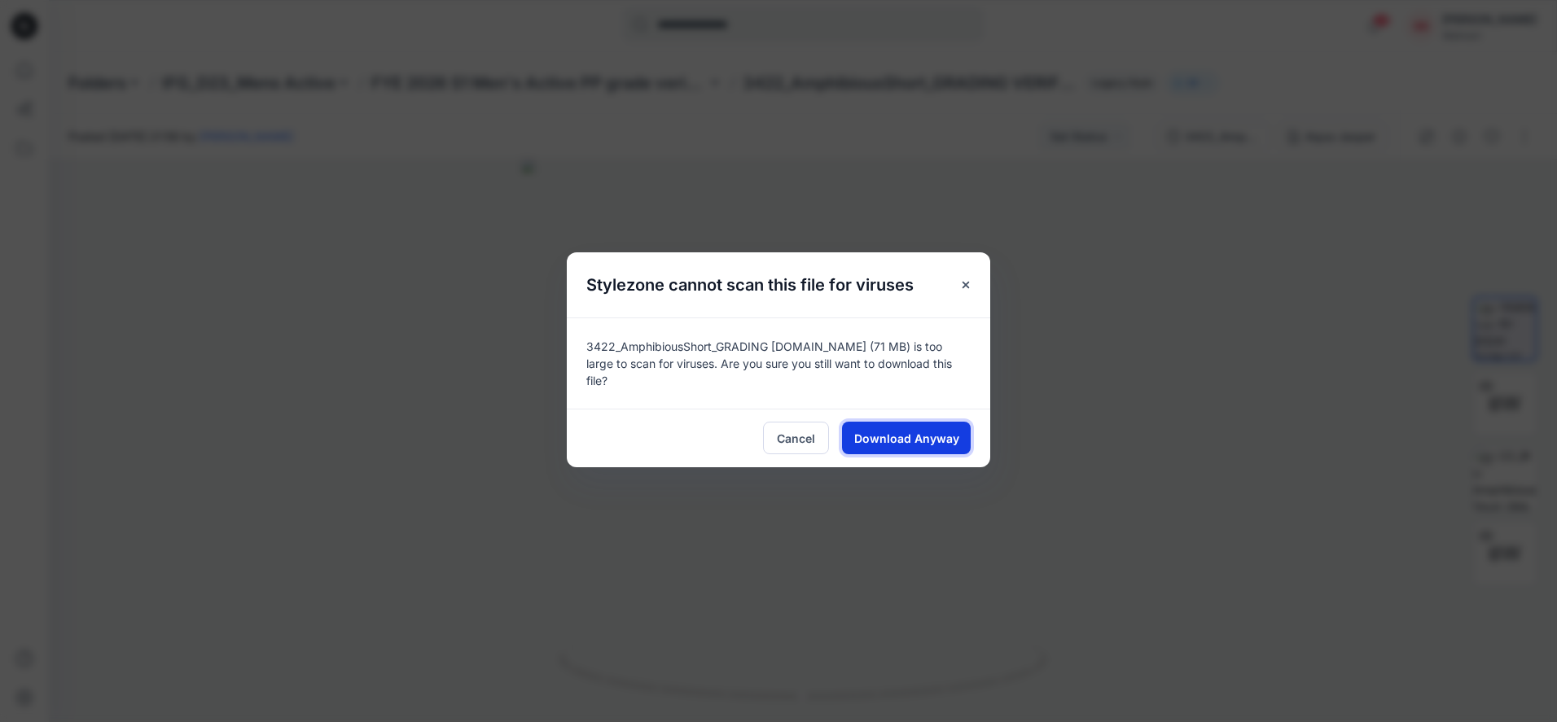
click at [919, 448] on button "Download Anyway" at bounding box center [906, 438] width 129 height 33
